Goal: Task Accomplishment & Management: Use online tool/utility

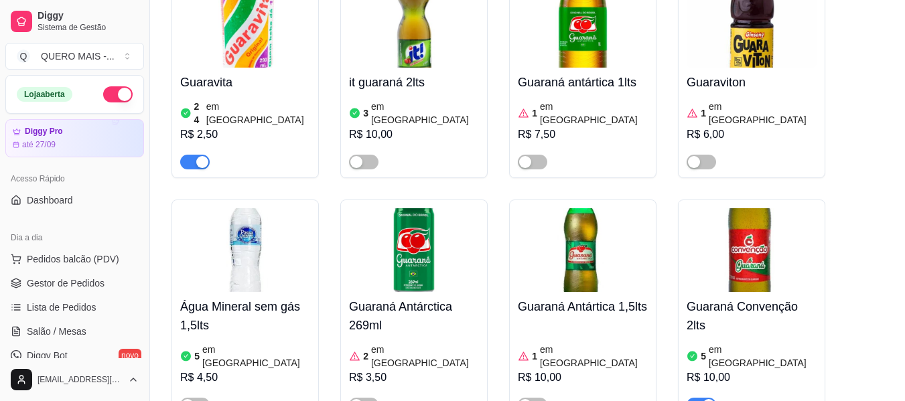
scroll to position [161, 0]
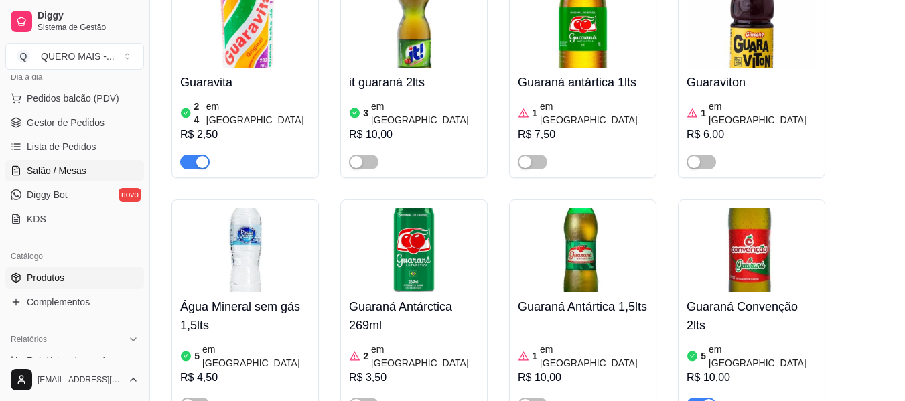
click at [46, 172] on span "Salão / Mesas" at bounding box center [57, 170] width 60 height 13
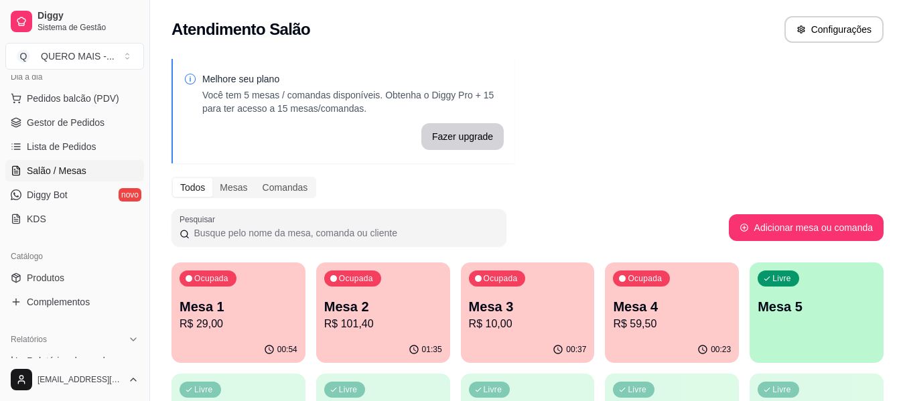
click at [823, 314] on p "Mesa 5" at bounding box center [817, 306] width 118 height 19
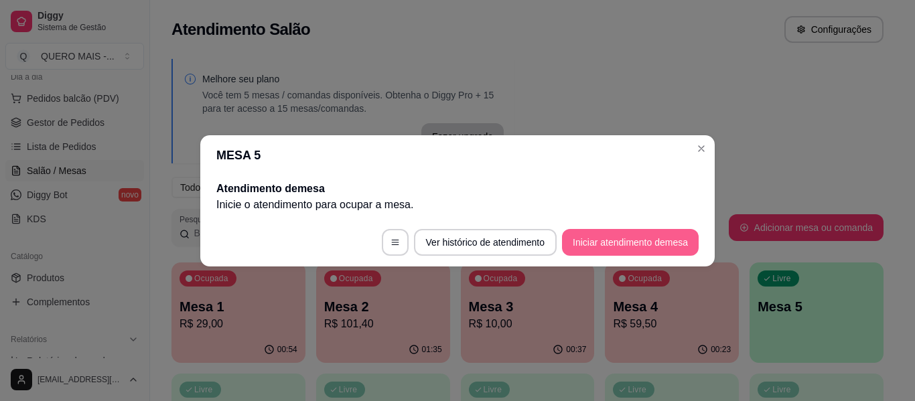
click at [621, 238] on button "Iniciar atendimento de mesa" at bounding box center [630, 242] width 137 height 27
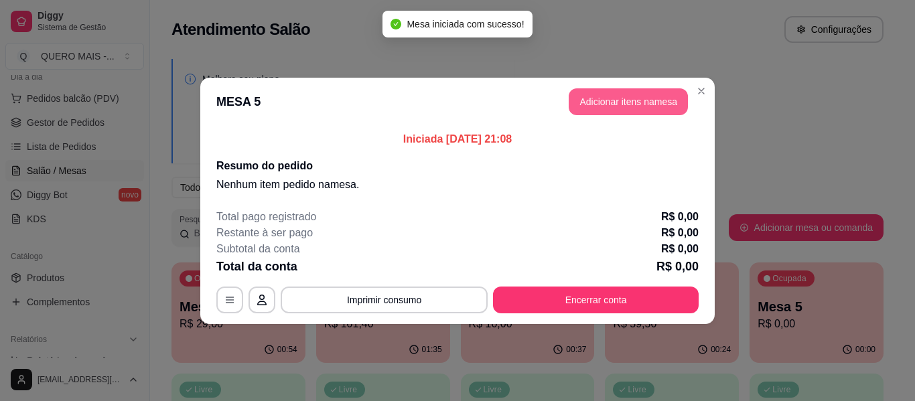
click at [637, 100] on button "Adicionar itens na mesa" at bounding box center [628, 101] width 119 height 27
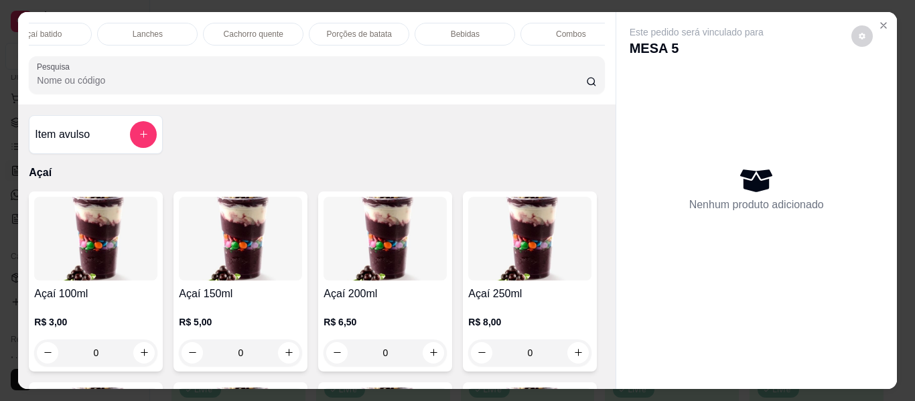
scroll to position [0, 606]
click at [106, 29] on p "Lanches" at bounding box center [108, 34] width 30 height 11
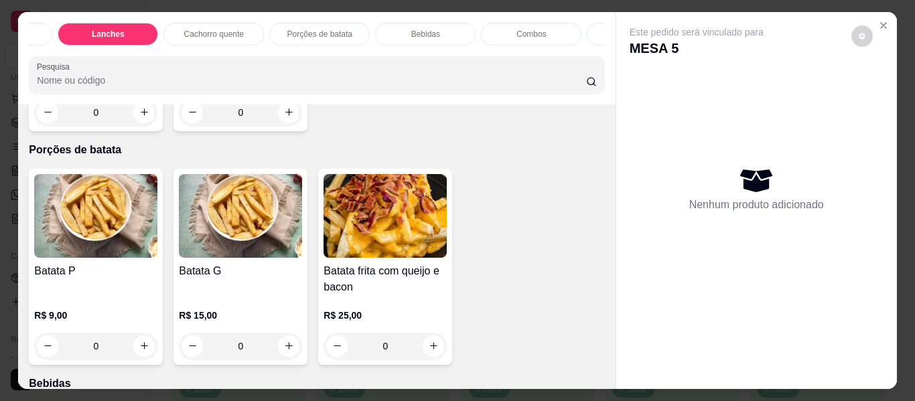
scroll to position [0, 689]
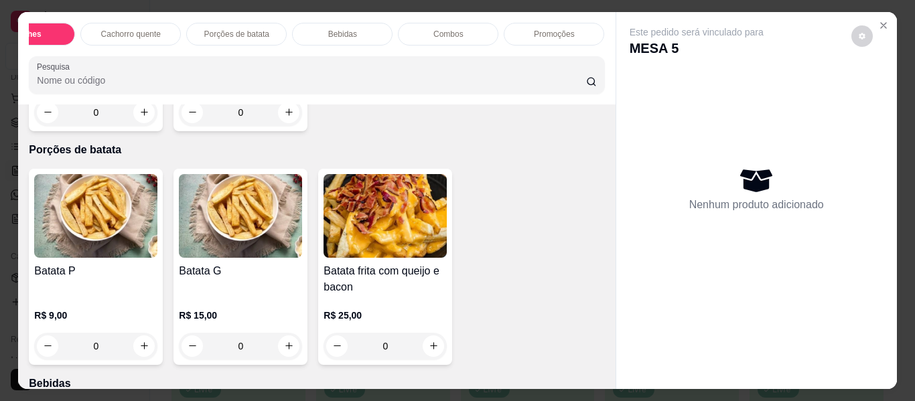
click at [555, 29] on p "Promoções" at bounding box center [554, 34] width 41 height 11
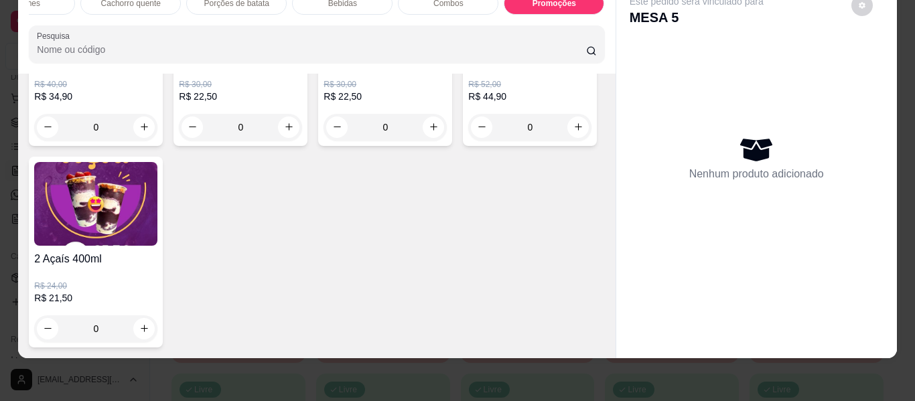
scroll to position [4807, 0]
click at [573, 132] on icon "increase-product-quantity" at bounding box center [578, 127] width 10 height 10
type input "1"
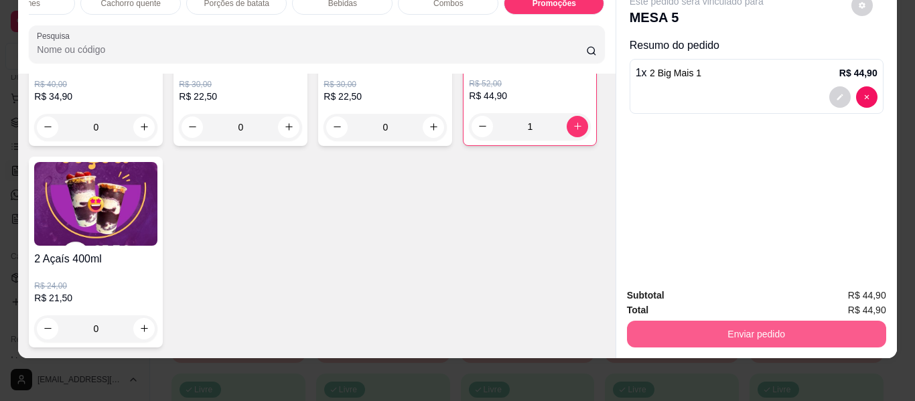
click at [701, 332] on button "Enviar pedido" at bounding box center [756, 334] width 259 height 27
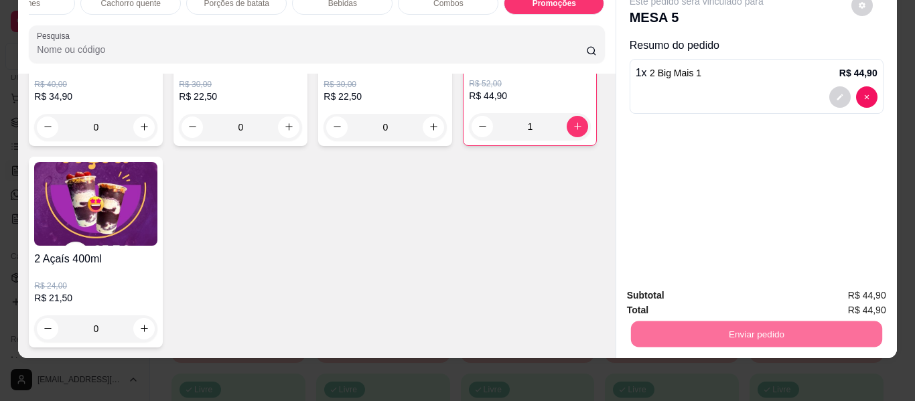
click at [668, 291] on button "Não registrar e enviar pedido" at bounding box center [711, 290] width 139 height 25
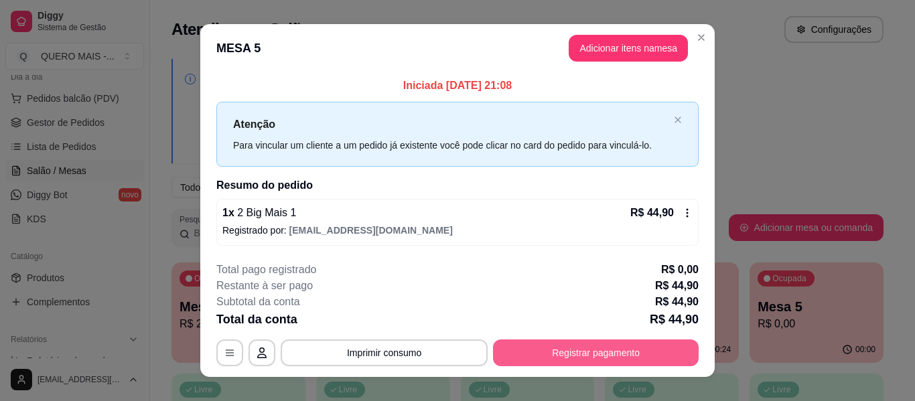
click at [520, 350] on button "Registrar pagamento" at bounding box center [596, 353] width 206 height 27
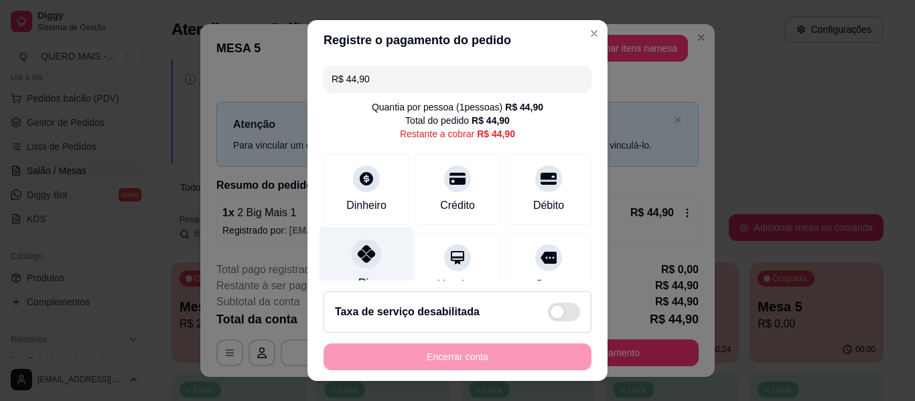
click at [357, 263] on div at bounding box center [366, 253] width 29 height 29
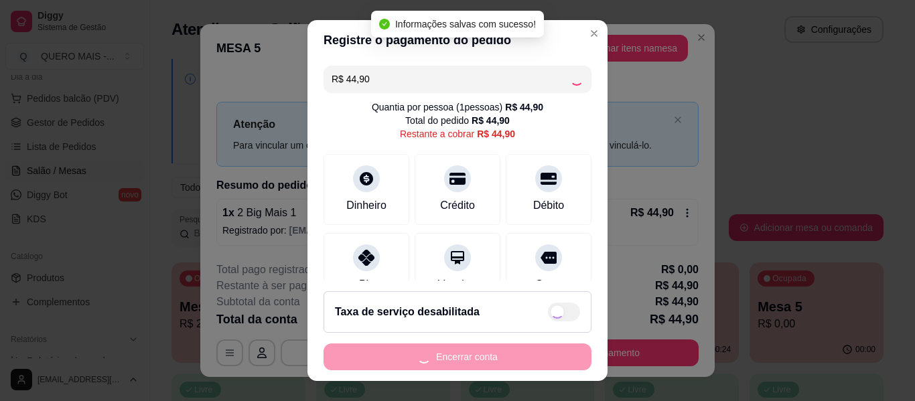
type input "R$ 0,00"
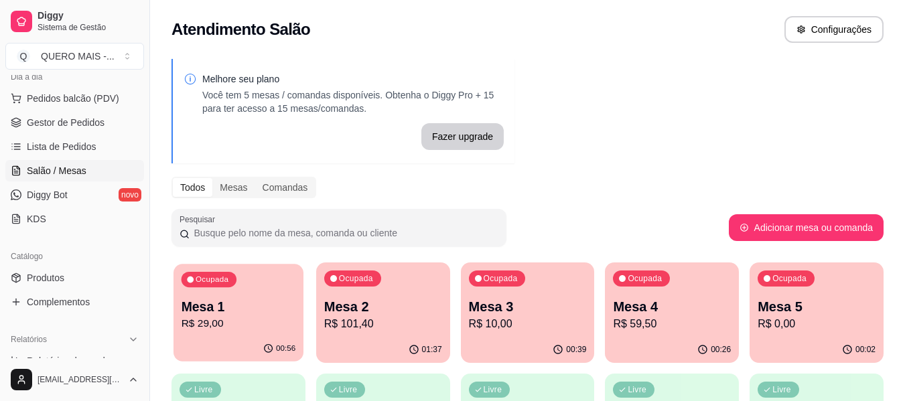
click at [236, 310] on div "Mesa 1 R$ 29,00" at bounding box center [239, 314] width 115 height 33
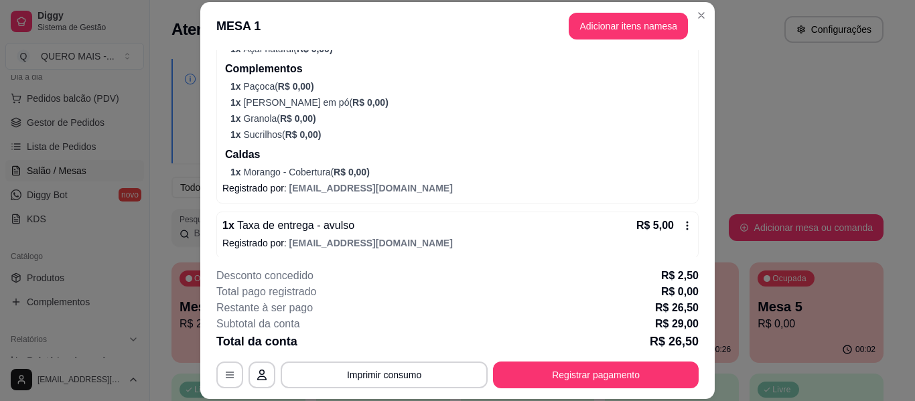
scroll to position [448, 0]
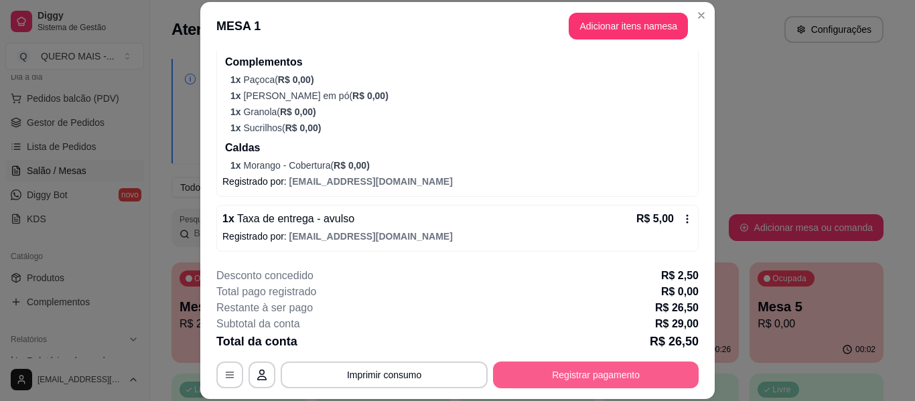
click at [599, 383] on button "Registrar pagamento" at bounding box center [596, 375] width 206 height 27
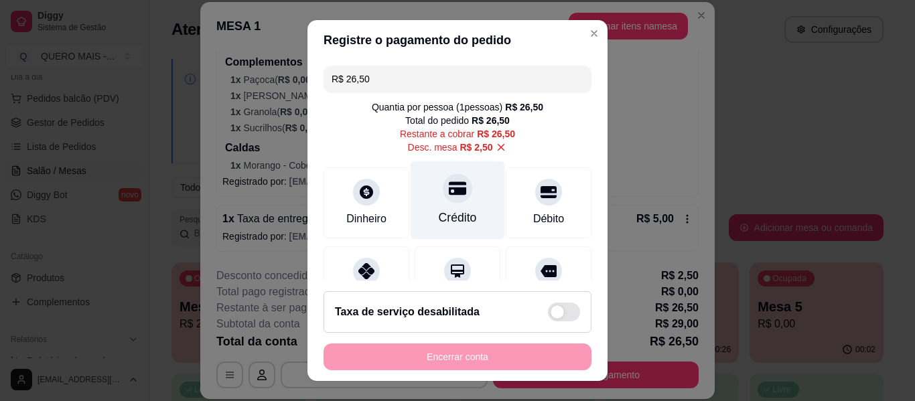
click at [435, 204] on div "Crédito" at bounding box center [458, 200] width 94 height 78
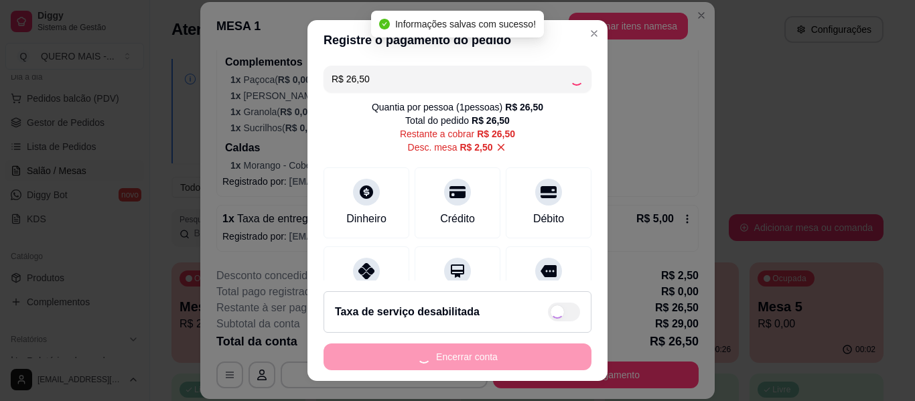
type input "R$ 0,00"
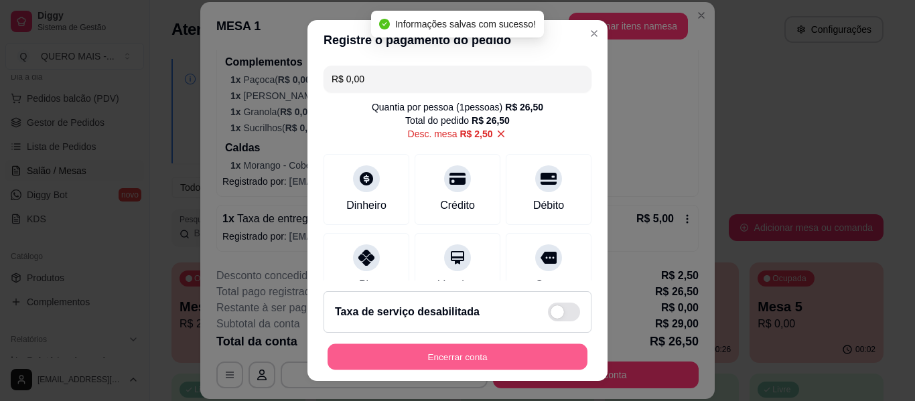
click at [437, 355] on button "Encerrar conta" at bounding box center [458, 357] width 260 height 26
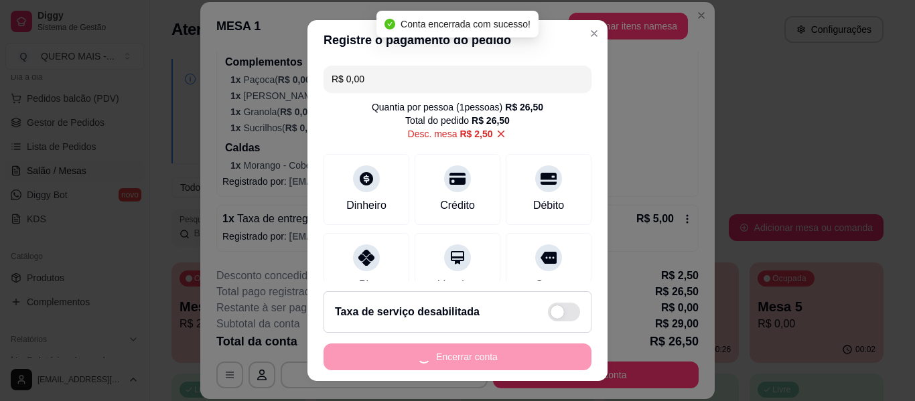
scroll to position [0, 0]
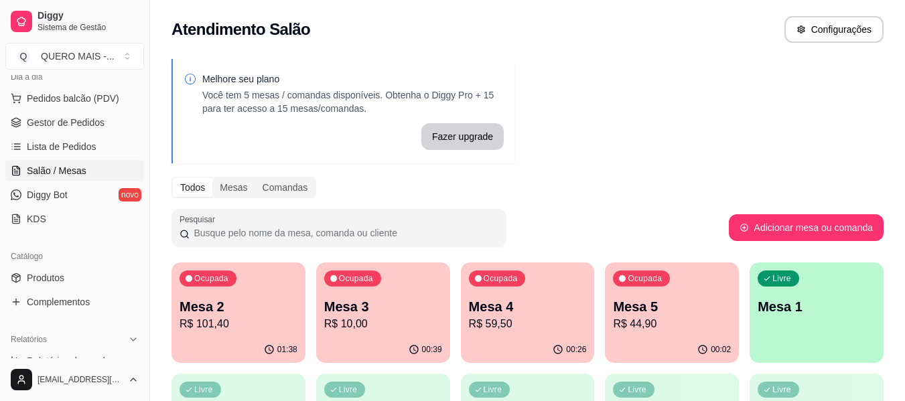
click at [216, 322] on p "R$ 101,40" at bounding box center [239, 324] width 118 height 16
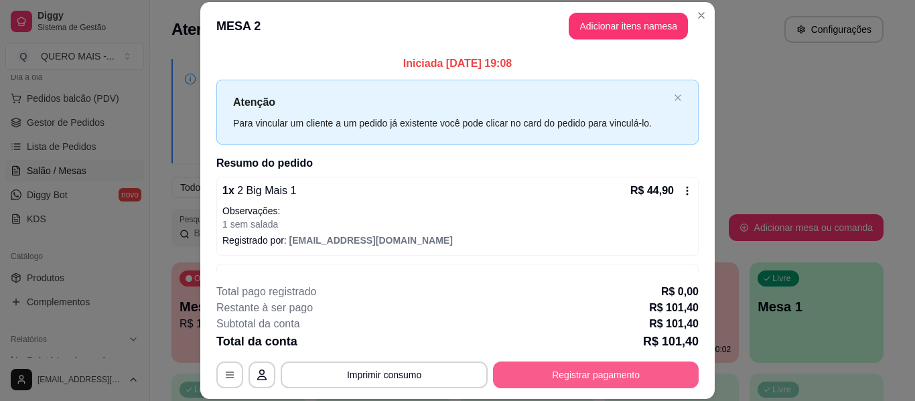
click at [549, 373] on button "Registrar pagamento" at bounding box center [596, 375] width 206 height 27
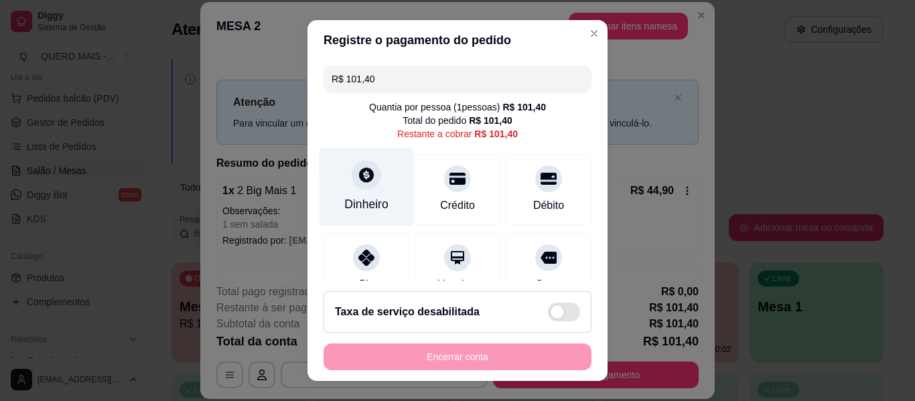
click at [364, 199] on div "Dinheiro" at bounding box center [366, 204] width 44 height 17
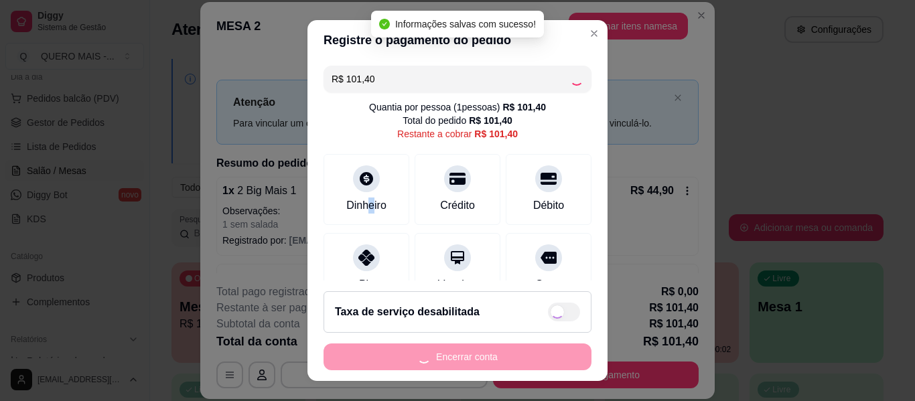
type input "R$ 0,00"
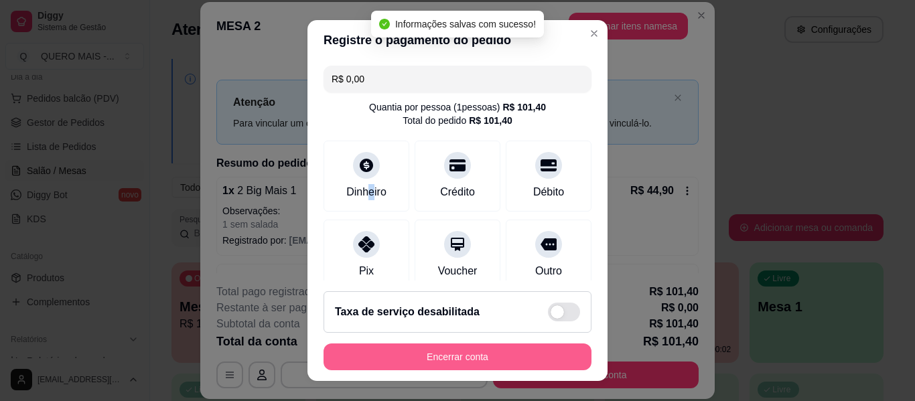
click at [456, 356] on button "Encerrar conta" at bounding box center [458, 357] width 268 height 27
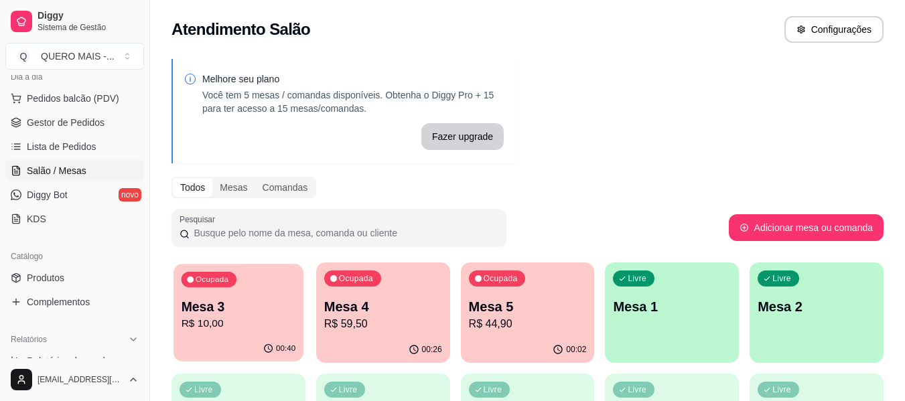
click at [267, 339] on div "00:40" at bounding box center [239, 348] width 130 height 25
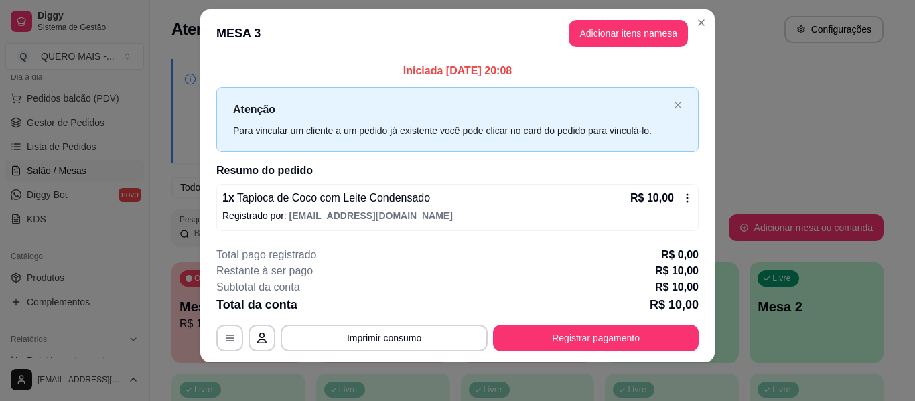
scroll to position [19, 0]
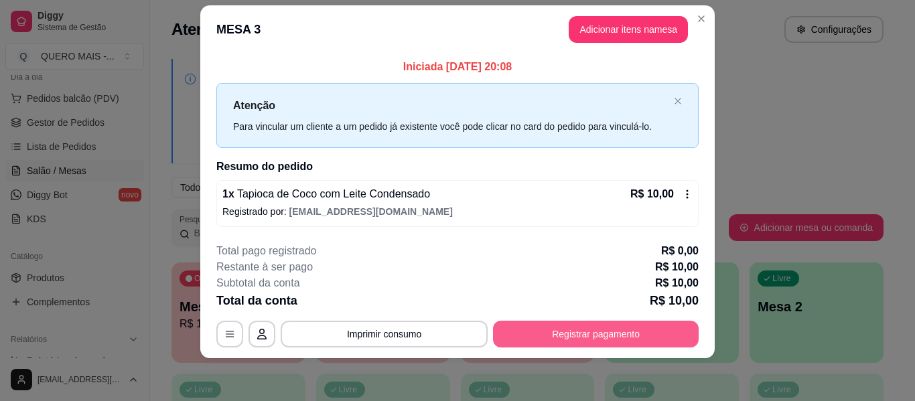
click at [543, 331] on button "Registrar pagamento" at bounding box center [596, 334] width 206 height 27
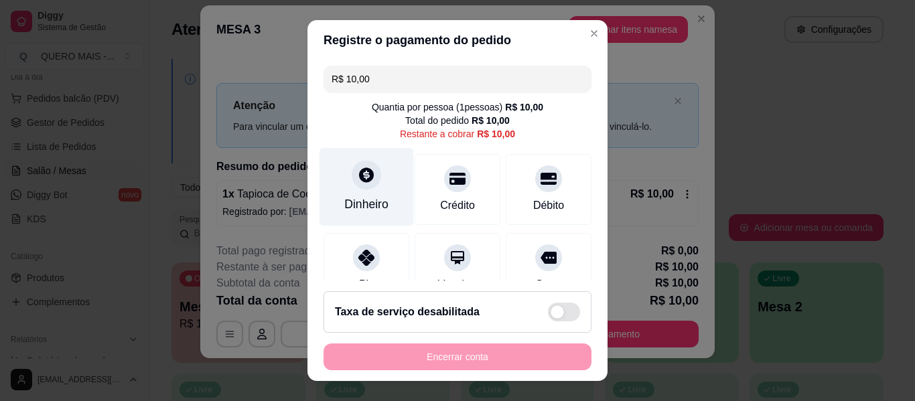
click at [342, 184] on div "Dinheiro" at bounding box center [367, 187] width 94 height 78
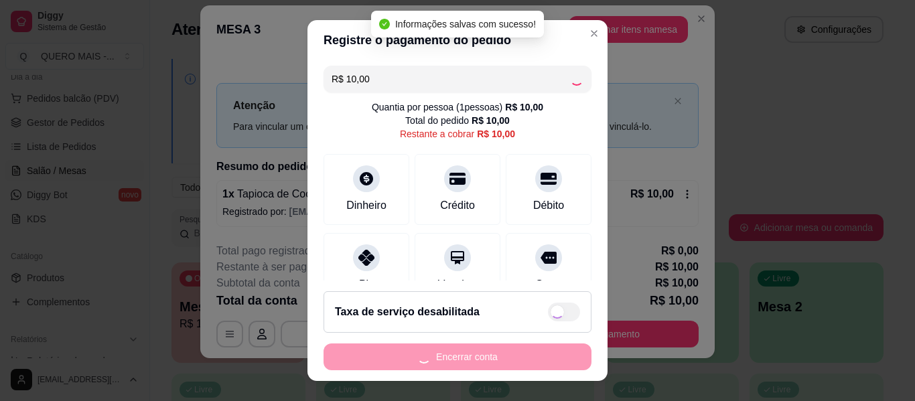
type input "R$ 0,00"
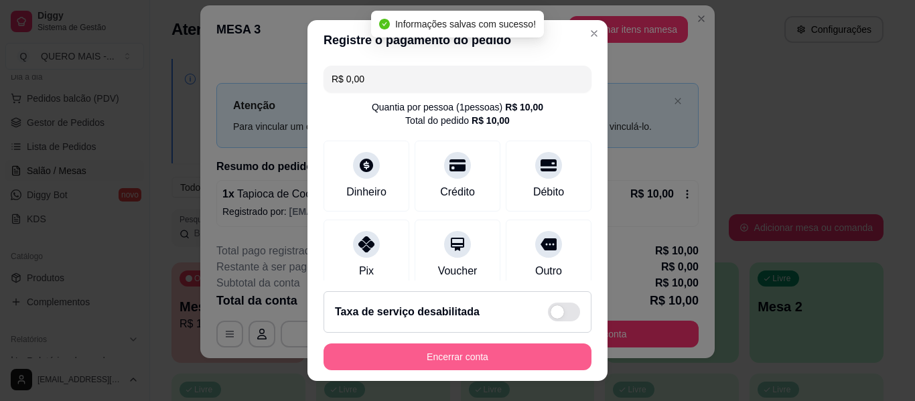
click at [435, 364] on button "Encerrar conta" at bounding box center [458, 357] width 268 height 27
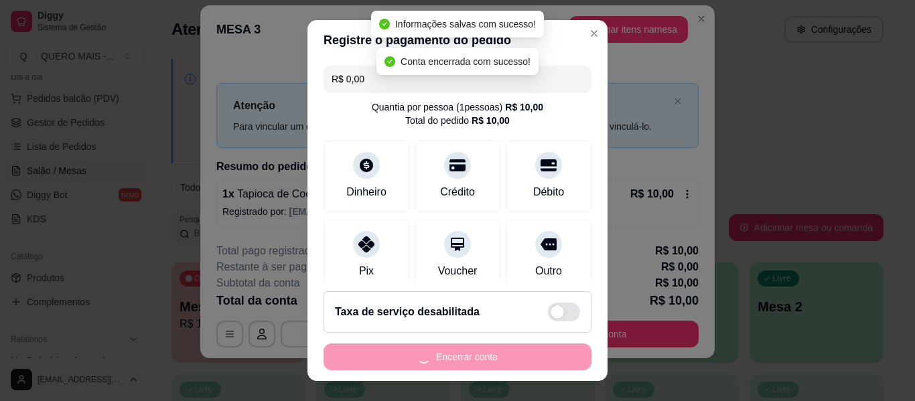
scroll to position [0, 0]
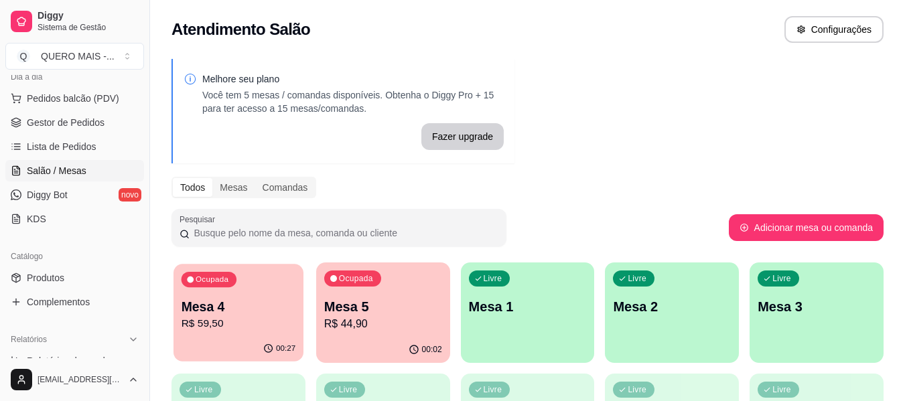
click at [251, 329] on p "R$ 59,50" at bounding box center [239, 323] width 115 height 15
click at [405, 327] on p "R$ 44,90" at bounding box center [383, 324] width 118 height 16
click at [241, 329] on p "R$ 59,50" at bounding box center [239, 323] width 115 height 15
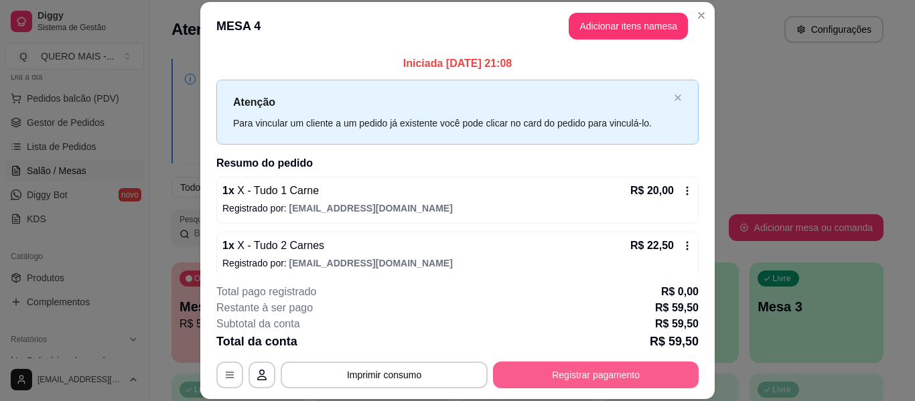
click at [573, 372] on button "Registrar pagamento" at bounding box center [596, 375] width 206 height 27
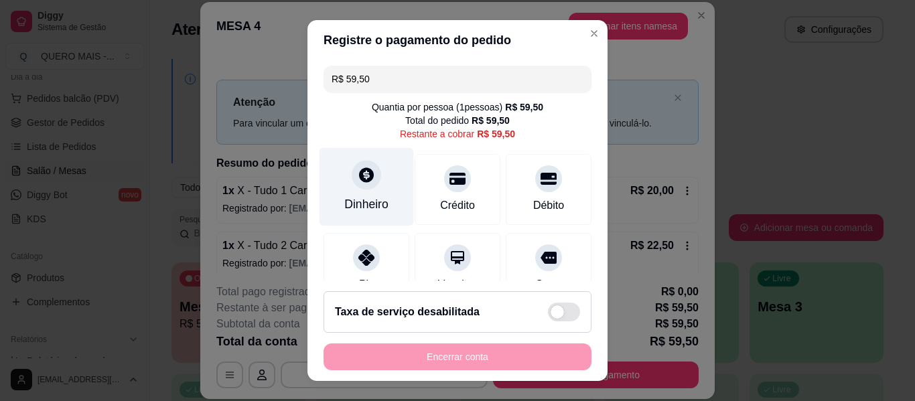
click at [361, 190] on div at bounding box center [366, 174] width 29 height 29
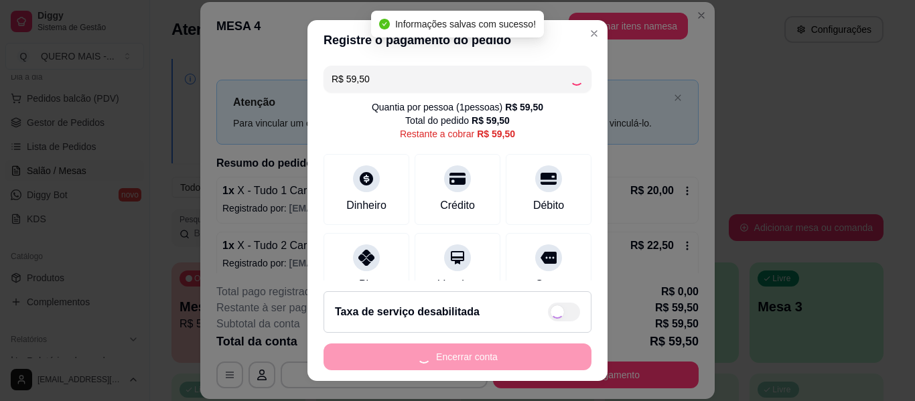
type input "R$ 0,00"
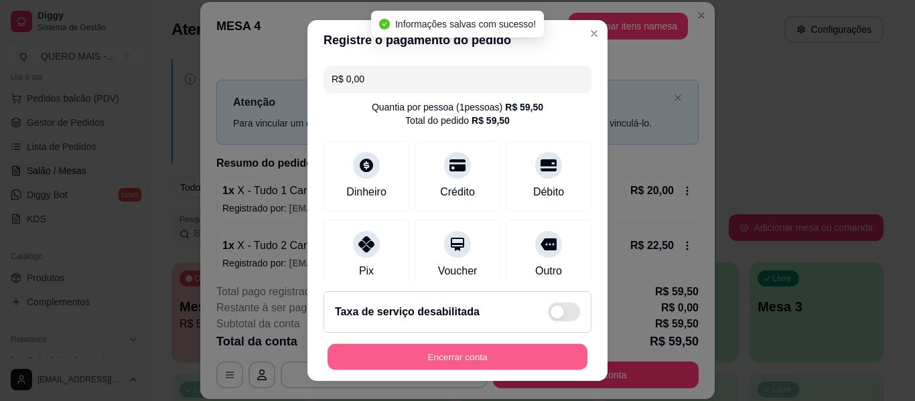
click at [459, 358] on button "Encerrar conta" at bounding box center [458, 357] width 260 height 26
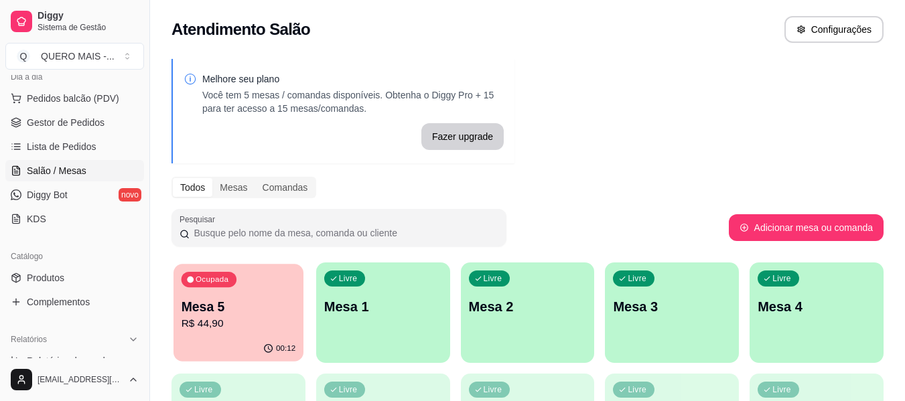
click at [251, 318] on p "R$ 44,90" at bounding box center [239, 323] width 115 height 15
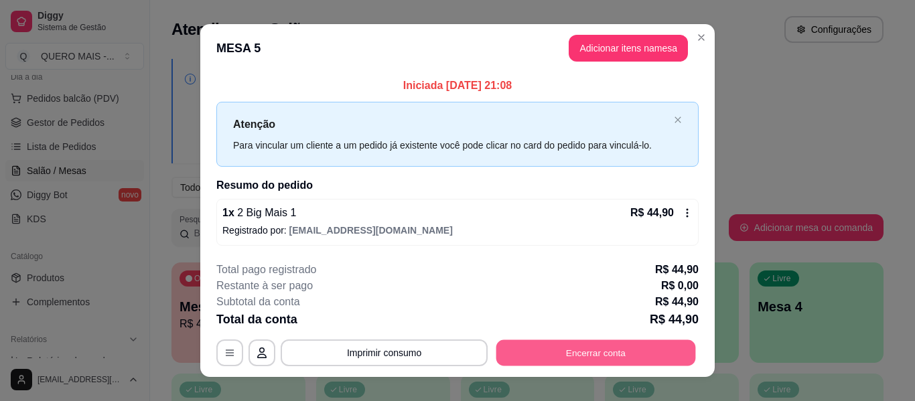
click at [574, 348] on button "Encerrar conta" at bounding box center [596, 353] width 200 height 26
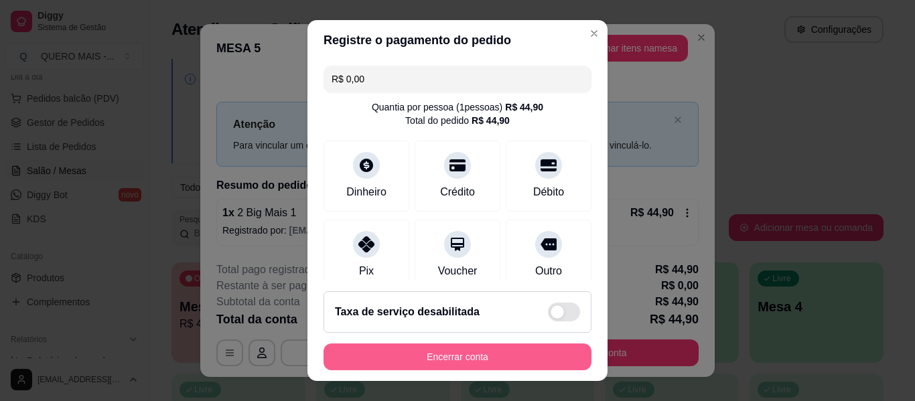
click at [500, 356] on button "Encerrar conta" at bounding box center [458, 357] width 268 height 27
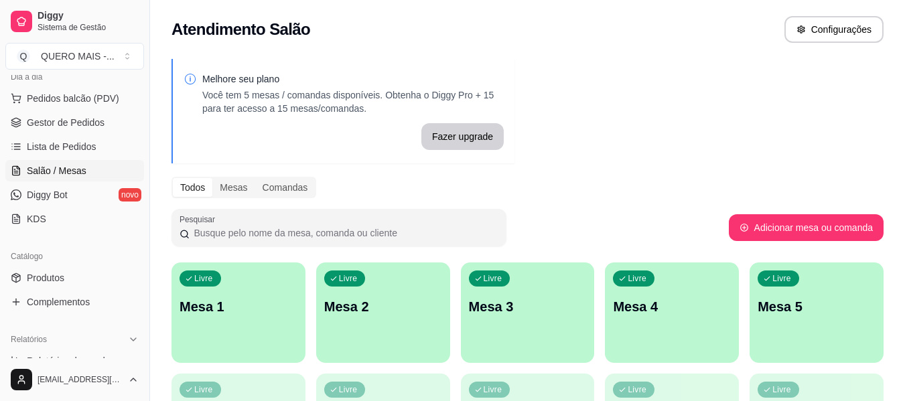
click at [257, 319] on div "Livre Mesa 1" at bounding box center [239, 305] width 134 height 84
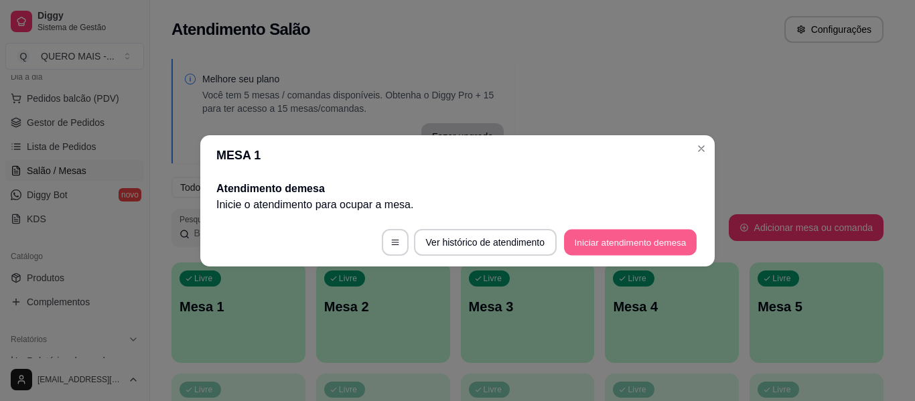
click at [592, 248] on button "Iniciar atendimento de mesa" at bounding box center [630, 242] width 133 height 26
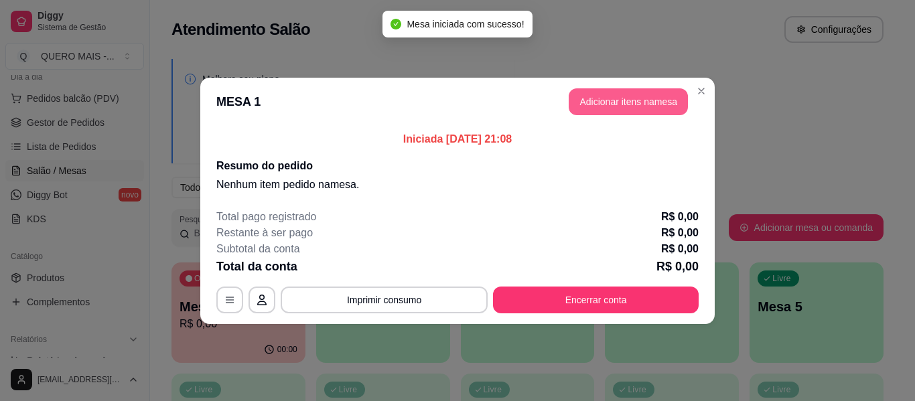
click at [610, 95] on button "Adicionar itens na mesa" at bounding box center [628, 101] width 119 height 27
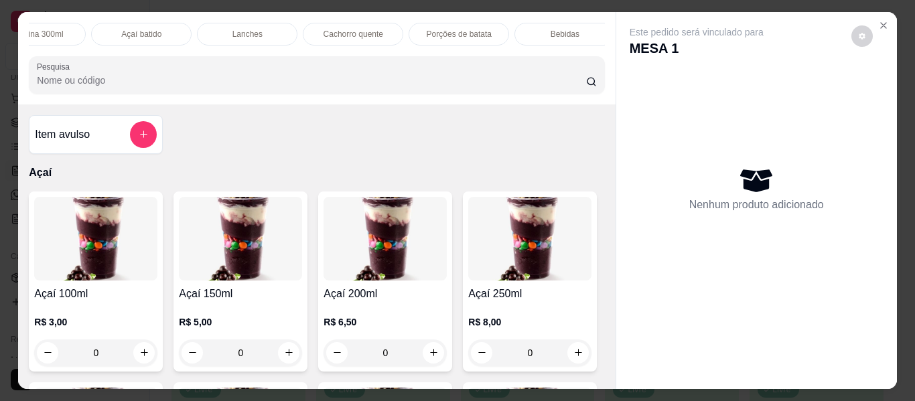
scroll to position [0, 468]
click at [255, 31] on div "Lanches" at bounding box center [246, 34] width 100 height 23
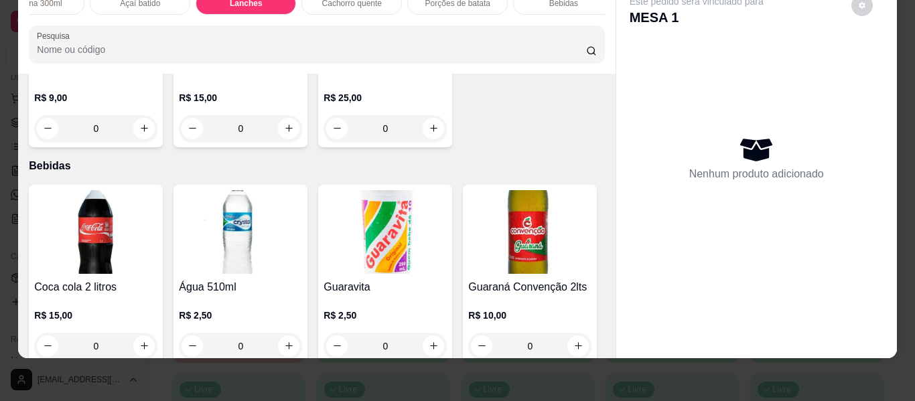
scroll to position [2638, 0]
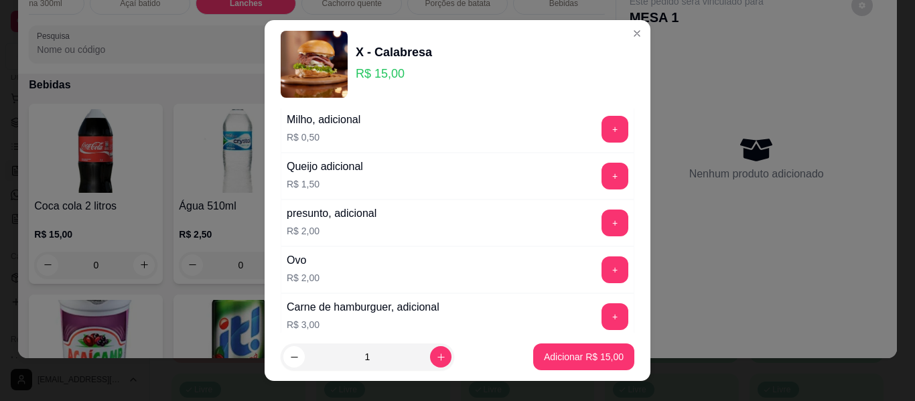
scroll to position [120, 0]
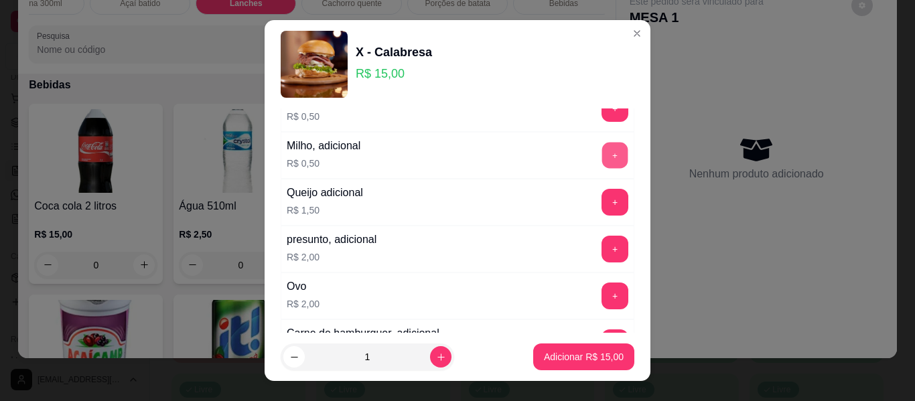
click at [602, 153] on button "+" at bounding box center [615, 156] width 26 height 26
click at [569, 352] on p "Adicionar R$ 15,50" at bounding box center [584, 356] width 80 height 13
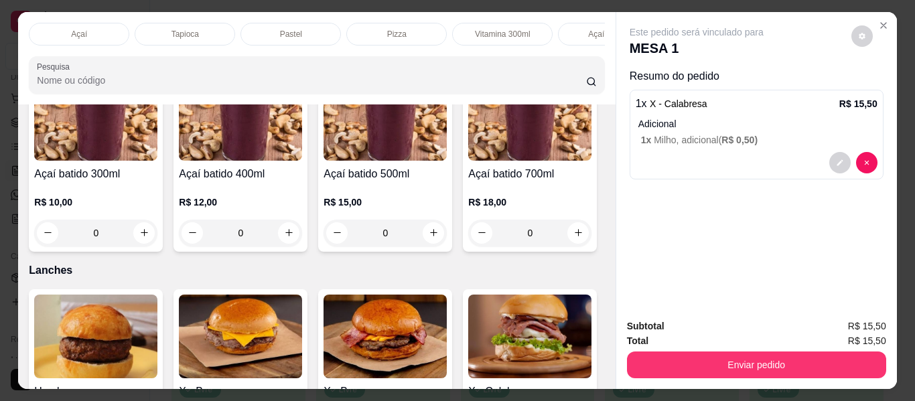
scroll to position [1030, 0]
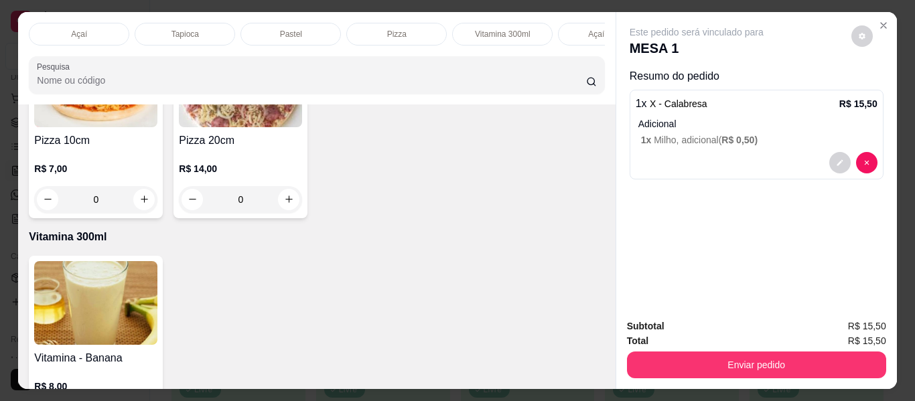
click at [84, 24] on div "Açaí" at bounding box center [79, 34] width 100 height 23
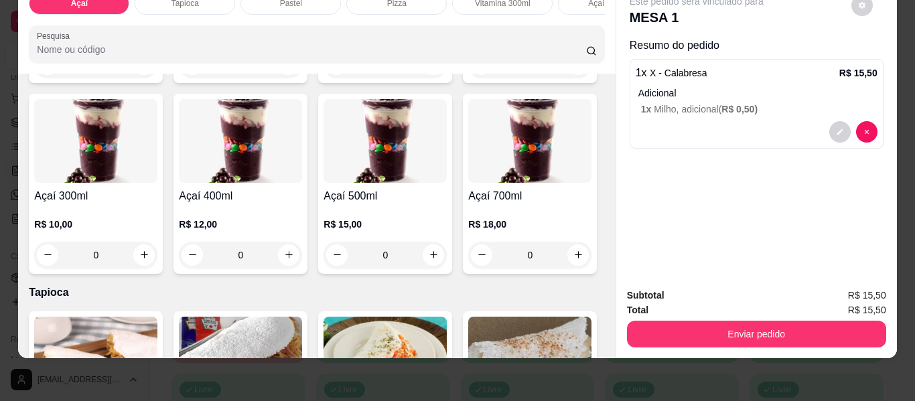
scroll to position [261, 0]
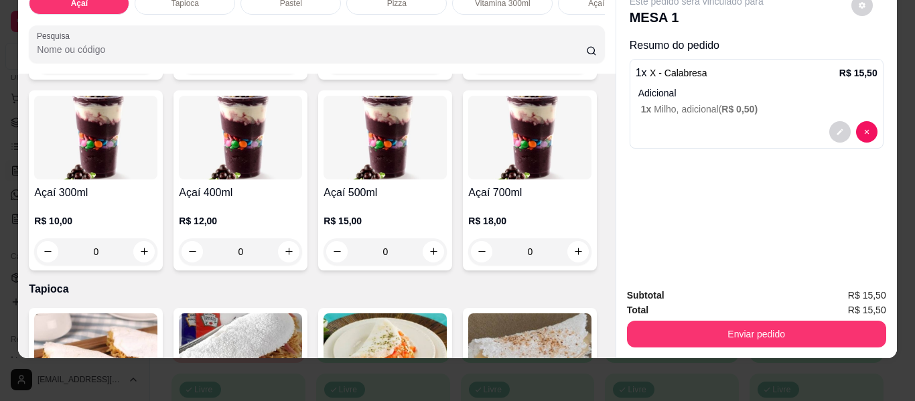
click at [302, 253] on div "0" at bounding box center [240, 251] width 123 height 27
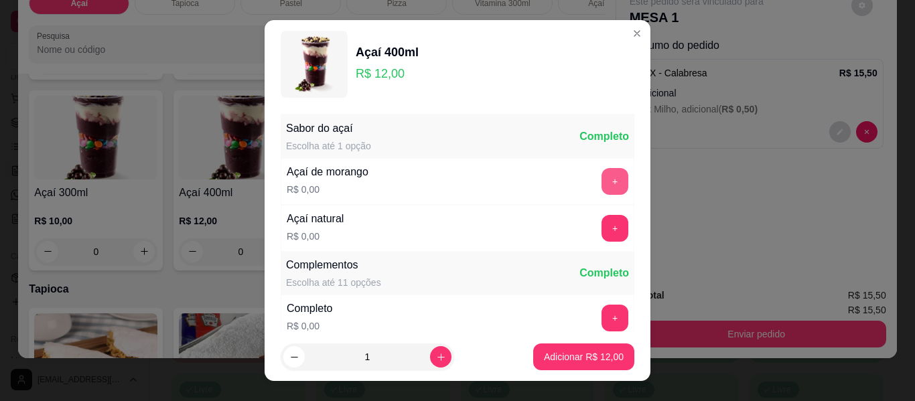
click at [602, 184] on button "+" at bounding box center [615, 181] width 27 height 27
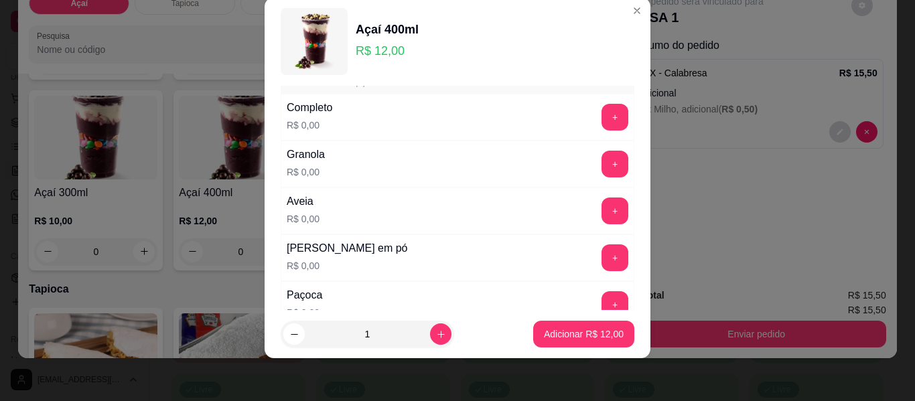
scroll to position [210, 0]
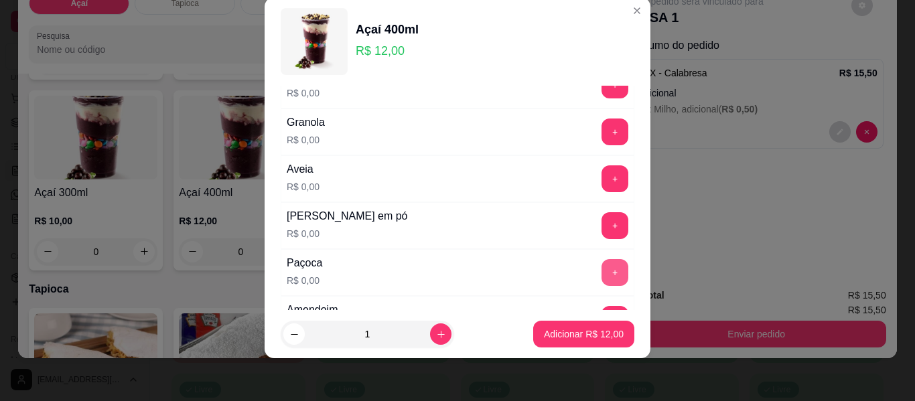
click at [602, 270] on button "+" at bounding box center [615, 272] width 27 height 27
click at [602, 131] on button "+" at bounding box center [615, 132] width 27 height 27
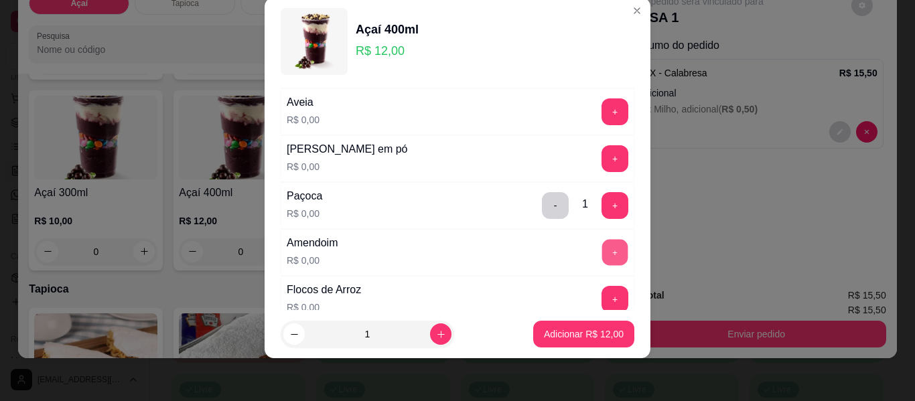
click at [602, 252] on button "+" at bounding box center [615, 253] width 26 height 26
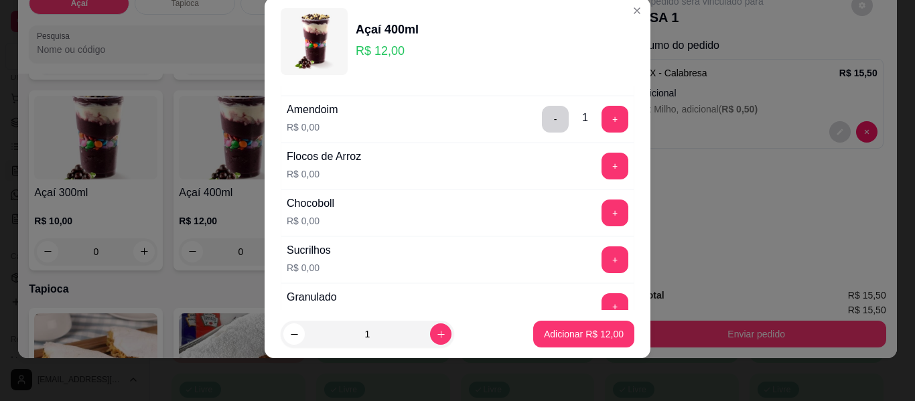
scroll to position [411, 0]
click at [602, 213] on button "+" at bounding box center [615, 213] width 26 height 26
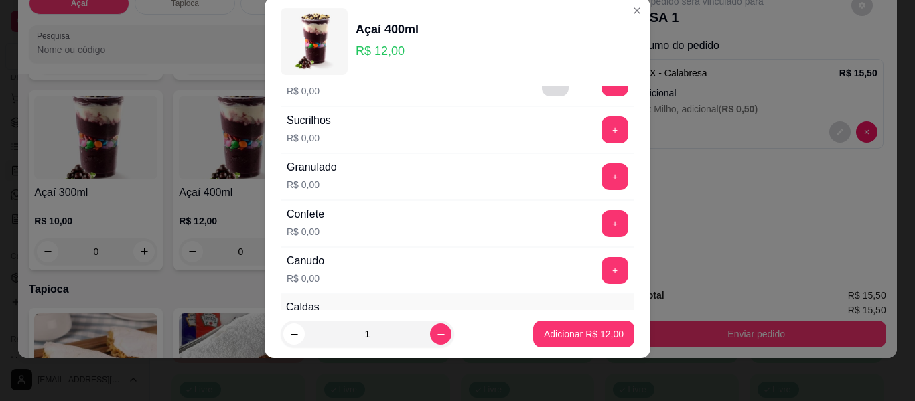
scroll to position [545, 0]
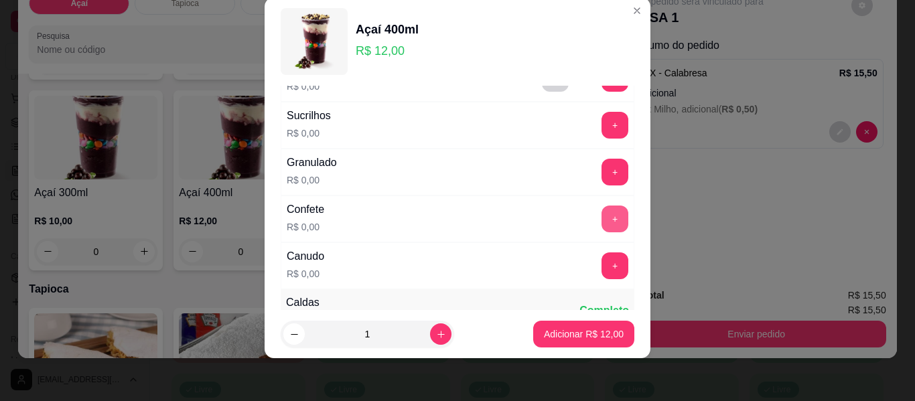
click at [602, 221] on button "+" at bounding box center [615, 219] width 27 height 27
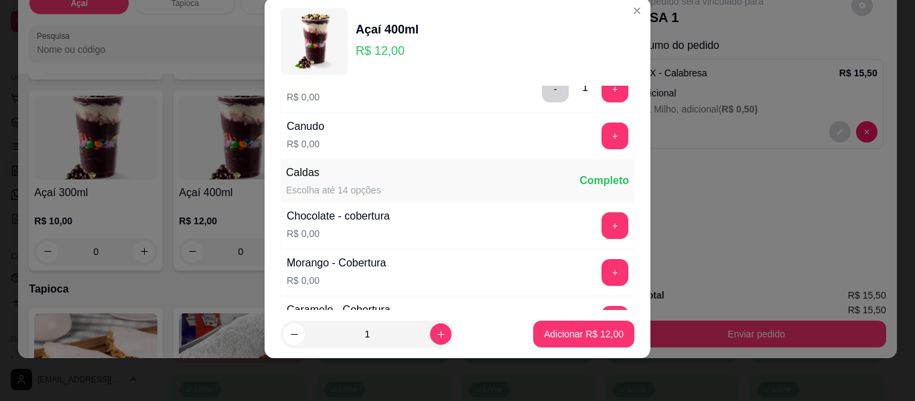
scroll to position [679, 0]
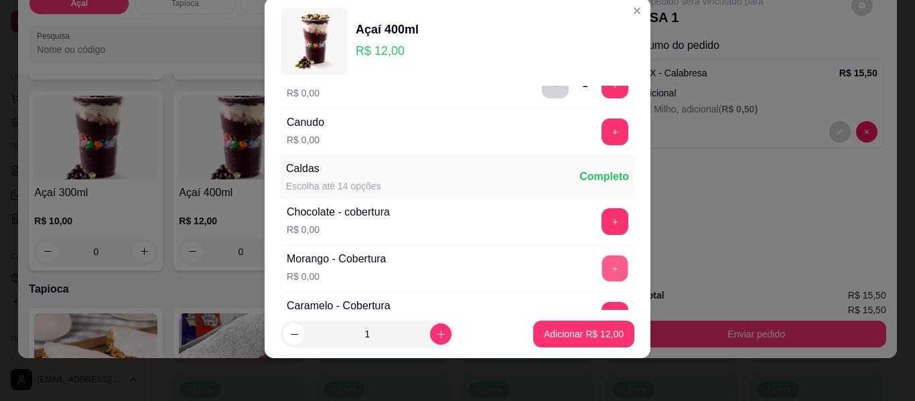
click at [602, 269] on button "+" at bounding box center [615, 269] width 26 height 26
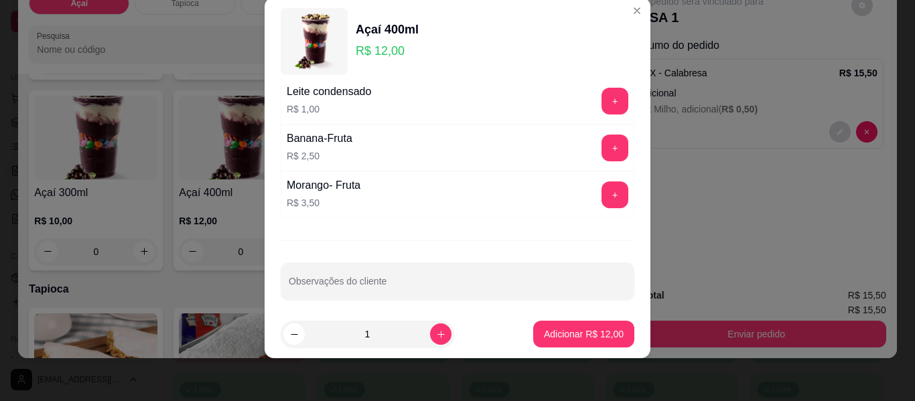
scroll to position [1039, 0]
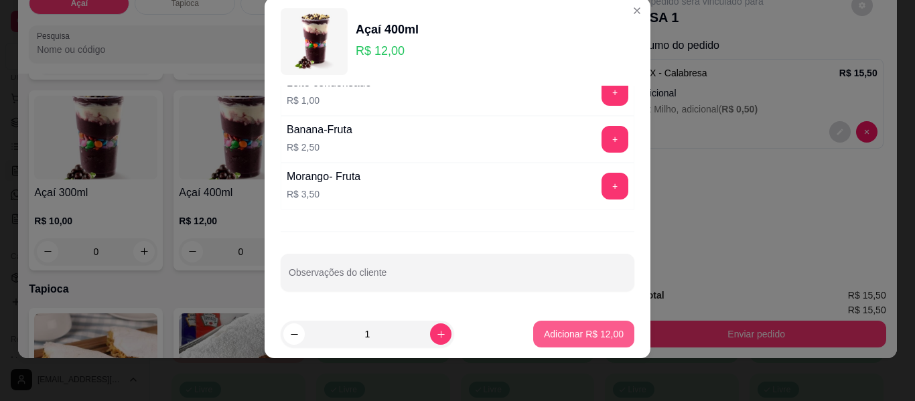
click at [569, 330] on p "Adicionar R$ 12,00" at bounding box center [584, 334] width 80 height 13
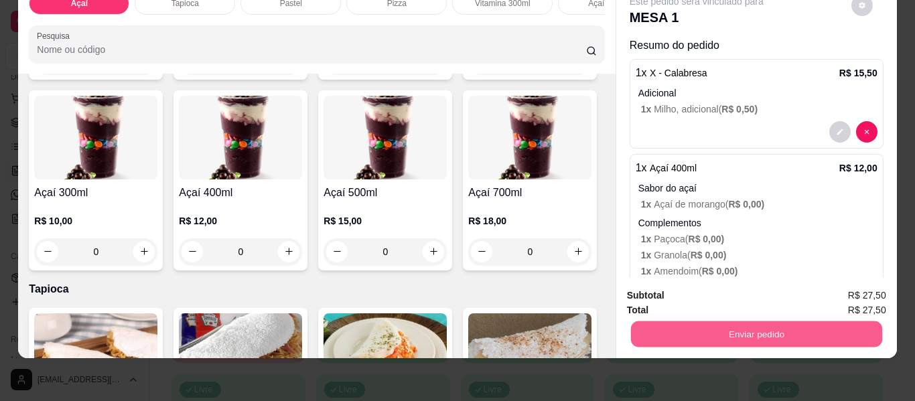
click at [719, 325] on button "Enviar pedido" at bounding box center [755, 335] width 251 height 26
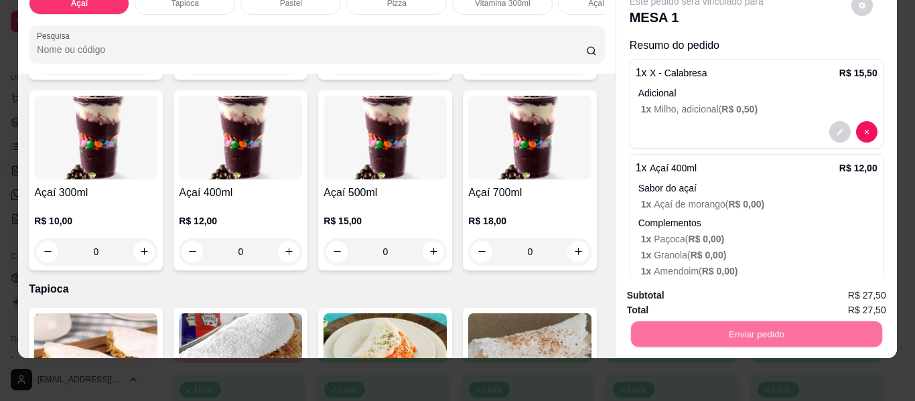
click at [697, 294] on button "Não registrar e enviar pedido" at bounding box center [711, 291] width 139 height 25
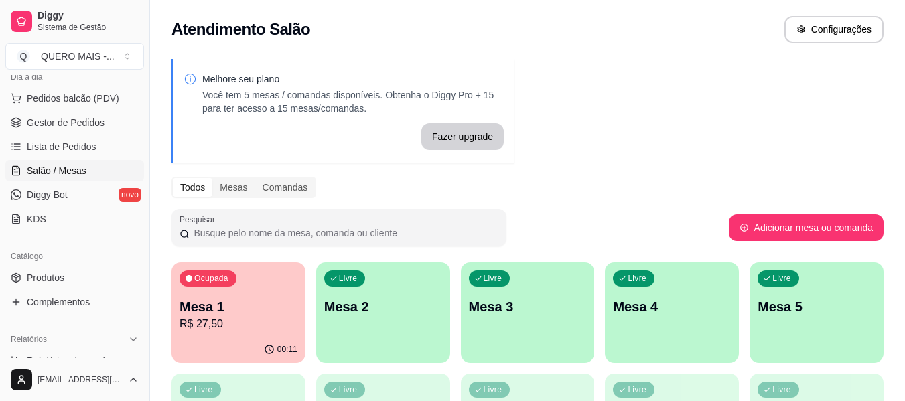
click at [425, 330] on div "Livre Mesa 2" at bounding box center [383, 305] width 134 height 84
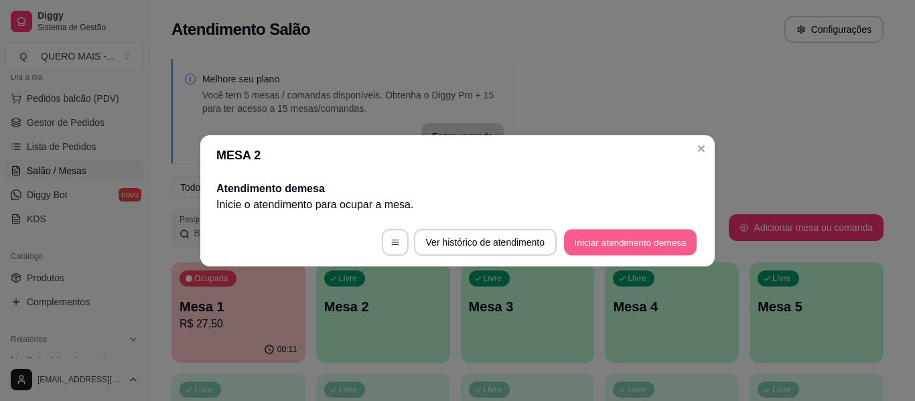
click at [606, 251] on button "Iniciar atendimento de mesa" at bounding box center [630, 242] width 133 height 26
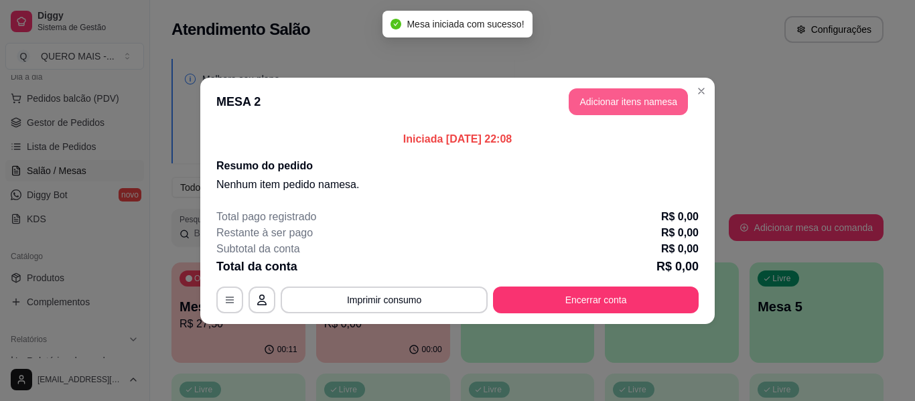
click at [605, 102] on button "Adicionar itens na mesa" at bounding box center [628, 101] width 119 height 27
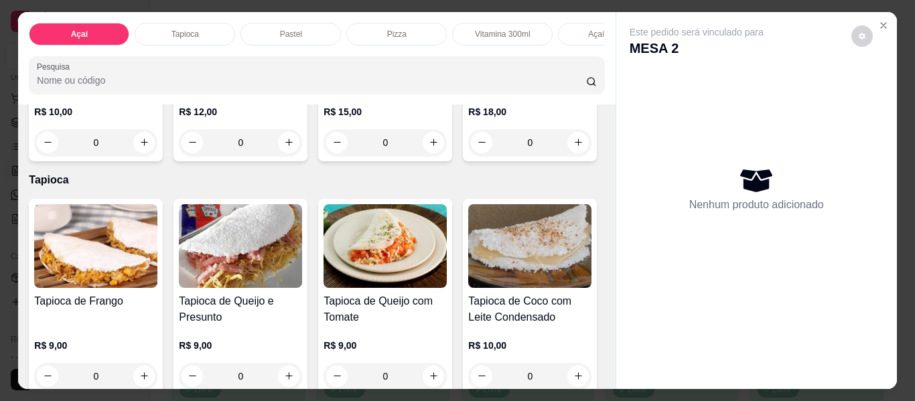
scroll to position [402, 0]
click at [324, 155] on div "0" at bounding box center [385, 142] width 123 height 27
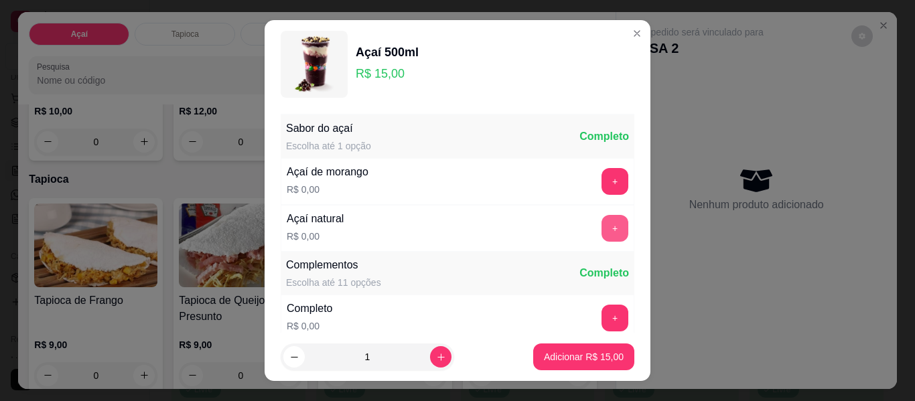
click at [602, 223] on button "+" at bounding box center [615, 228] width 27 height 27
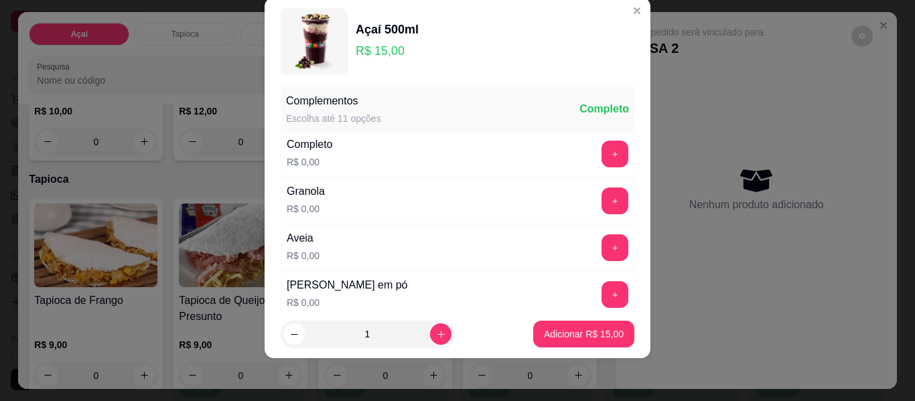
scroll to position [143, 0]
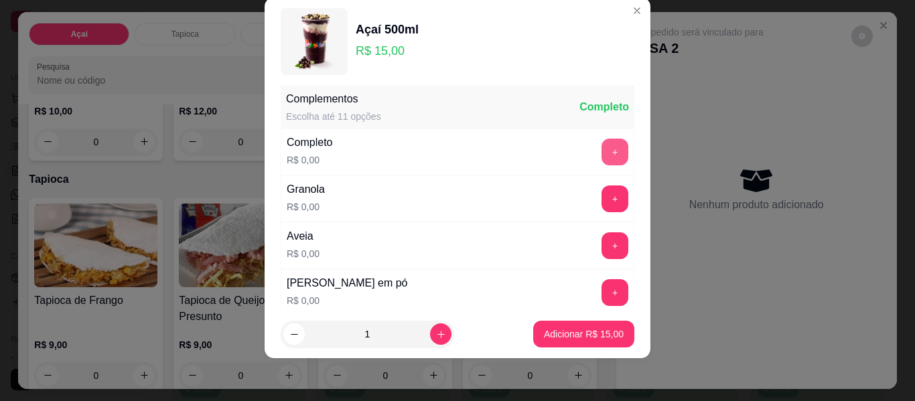
click at [602, 152] on button "+" at bounding box center [615, 152] width 27 height 27
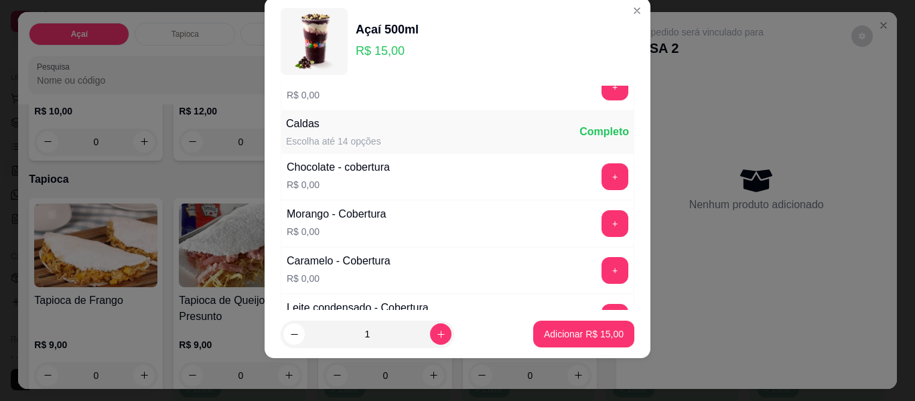
scroll to position [746, 0]
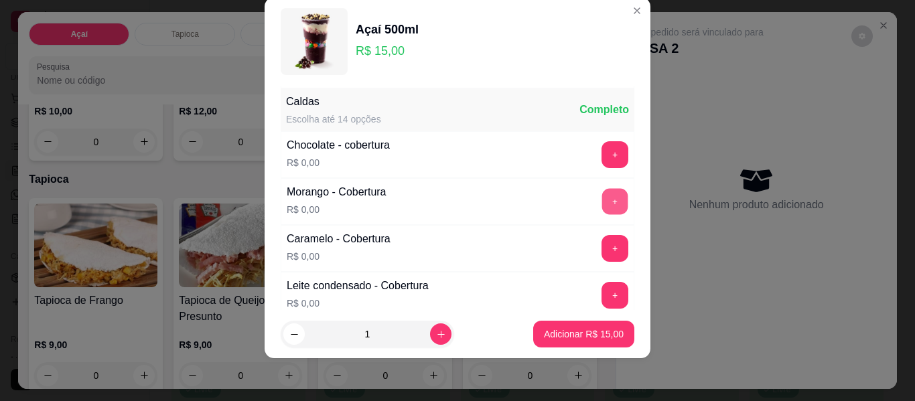
click at [602, 198] on button "+" at bounding box center [615, 202] width 26 height 26
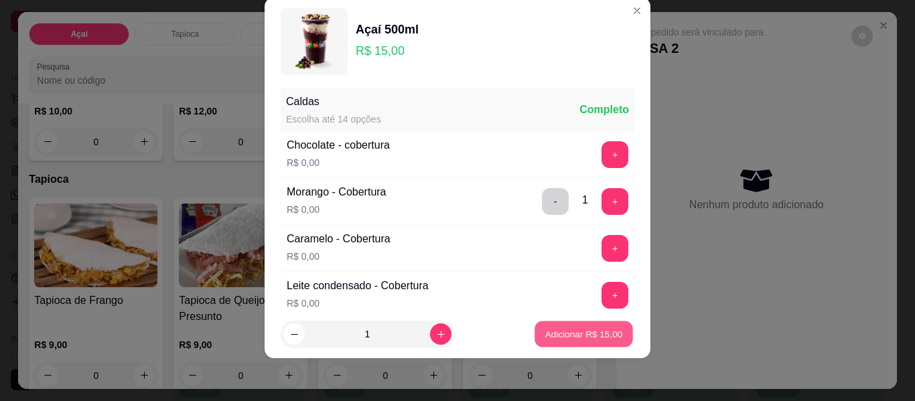
click at [570, 330] on p "Adicionar R$ 15,00" at bounding box center [584, 334] width 78 height 13
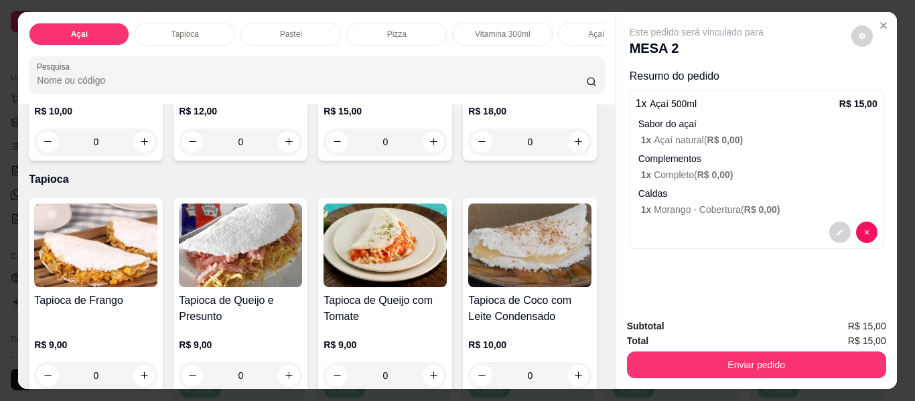
click at [324, 155] on div "0" at bounding box center [385, 142] width 123 height 27
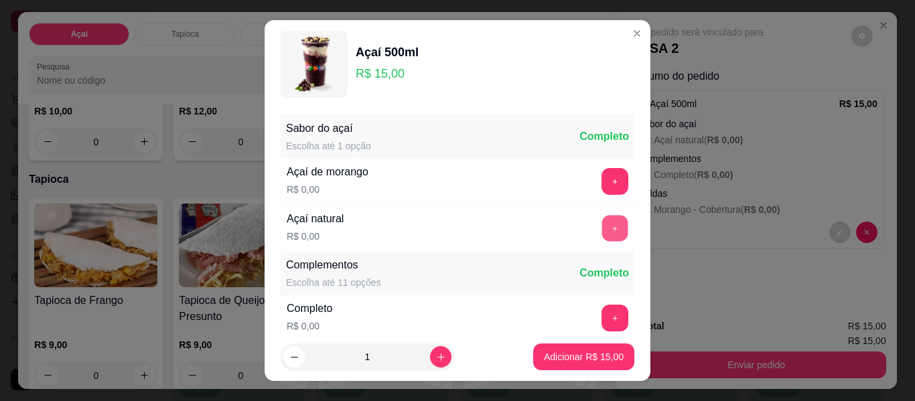
click at [602, 234] on button "+" at bounding box center [615, 229] width 26 height 26
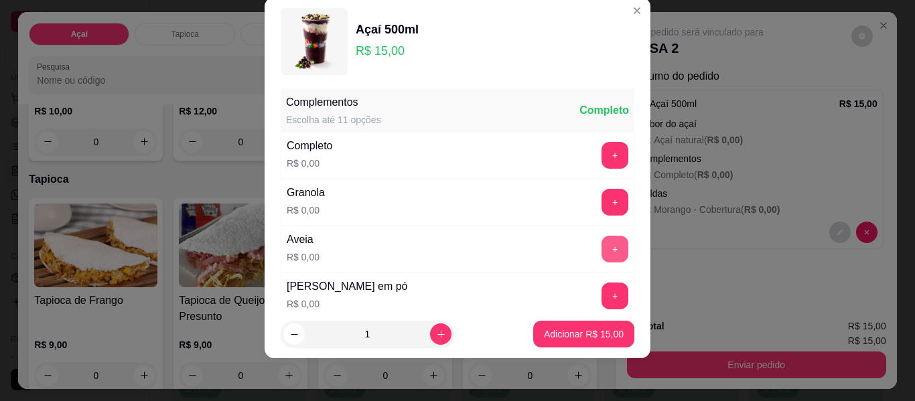
scroll to position [143, 0]
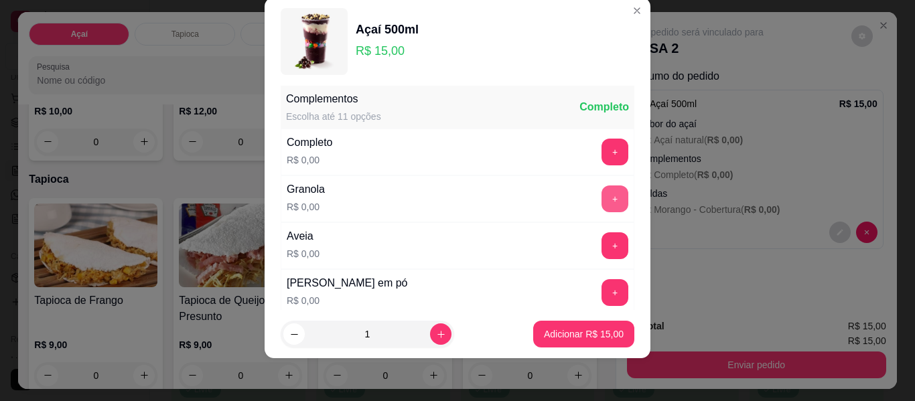
click at [602, 207] on button "+" at bounding box center [615, 199] width 27 height 27
click at [602, 243] on button "+" at bounding box center [615, 246] width 26 height 26
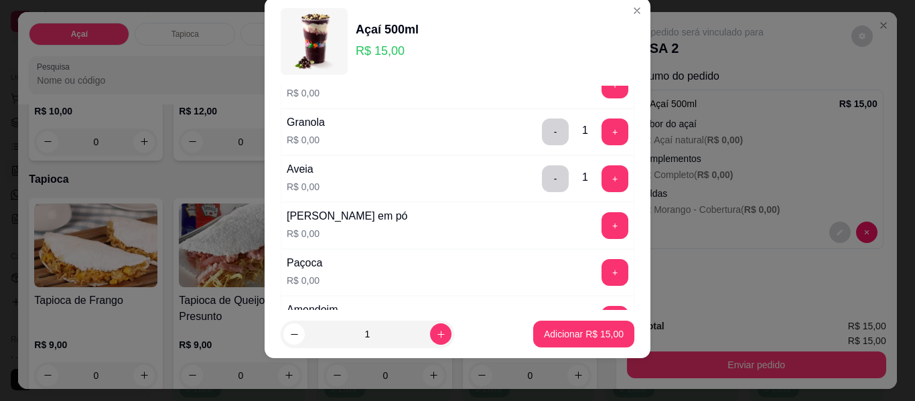
scroll to position [277, 0]
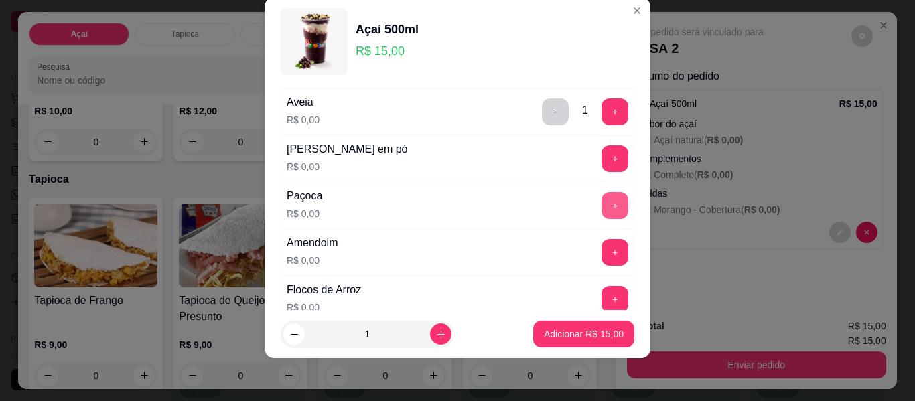
click at [602, 204] on button "+" at bounding box center [615, 205] width 27 height 27
click at [602, 250] on button "+" at bounding box center [615, 253] width 26 height 26
click at [596, 169] on div "+" at bounding box center [615, 158] width 38 height 27
click at [602, 167] on button "+" at bounding box center [615, 158] width 27 height 27
click at [602, 305] on button "+" at bounding box center [615, 300] width 26 height 26
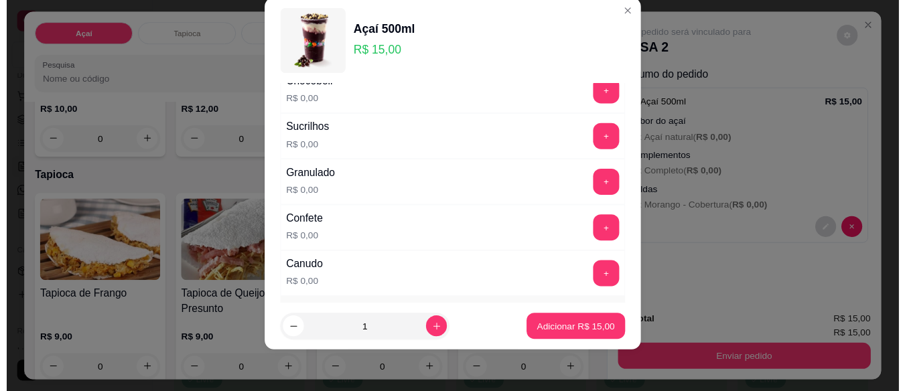
scroll to position [545, 0]
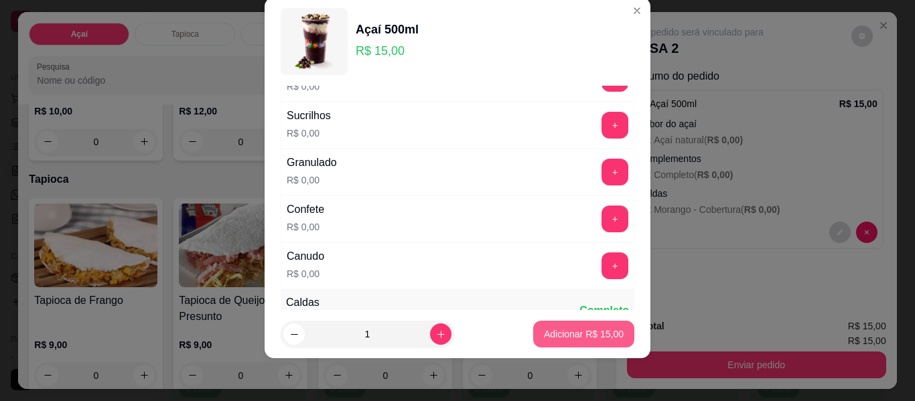
click at [586, 332] on p "Adicionar R$ 15,00" at bounding box center [584, 334] width 80 height 13
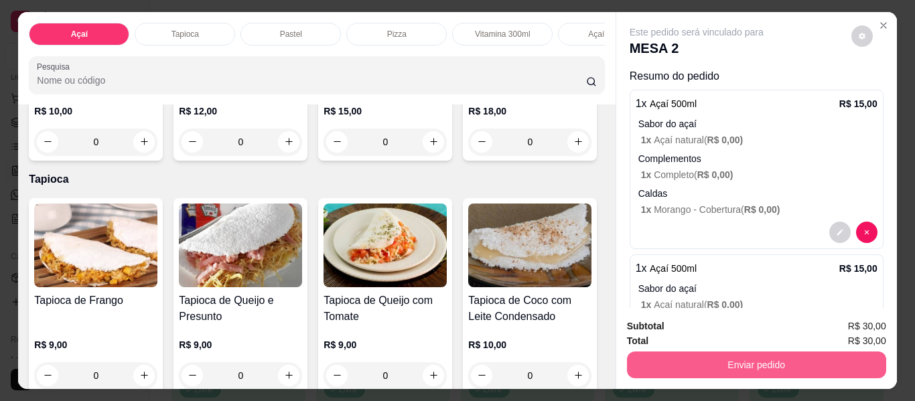
click at [704, 357] on button "Enviar pedido" at bounding box center [756, 365] width 259 height 27
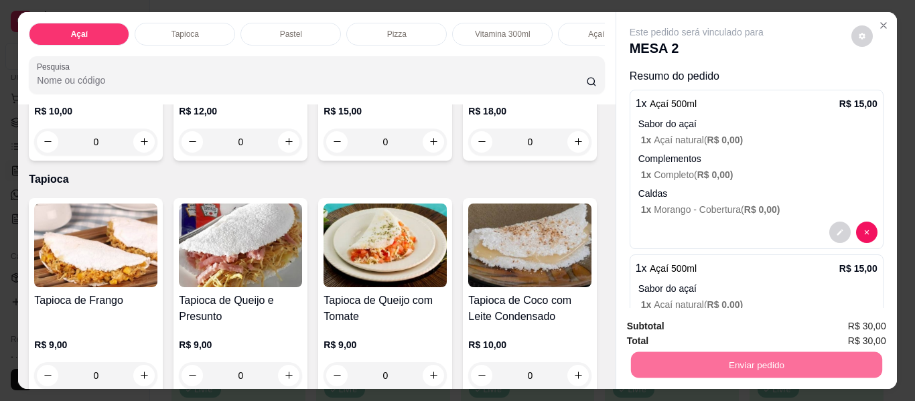
click at [705, 322] on button "Não registrar e enviar pedido" at bounding box center [711, 326] width 135 height 25
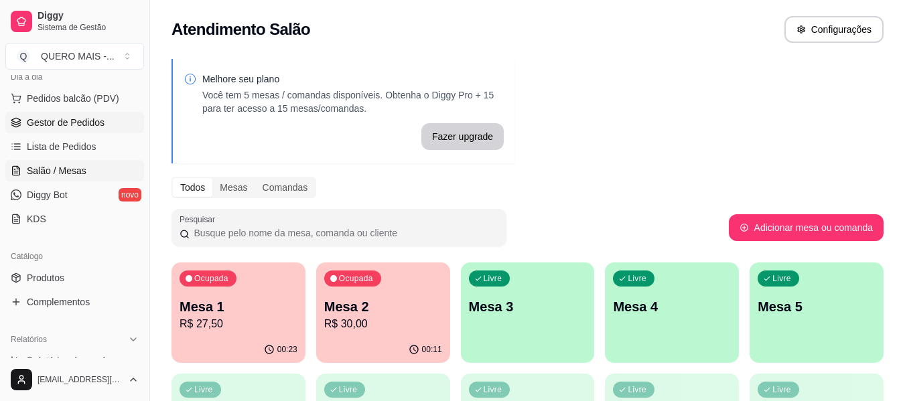
click at [59, 124] on span "Gestor de Pedidos" at bounding box center [66, 122] width 78 height 13
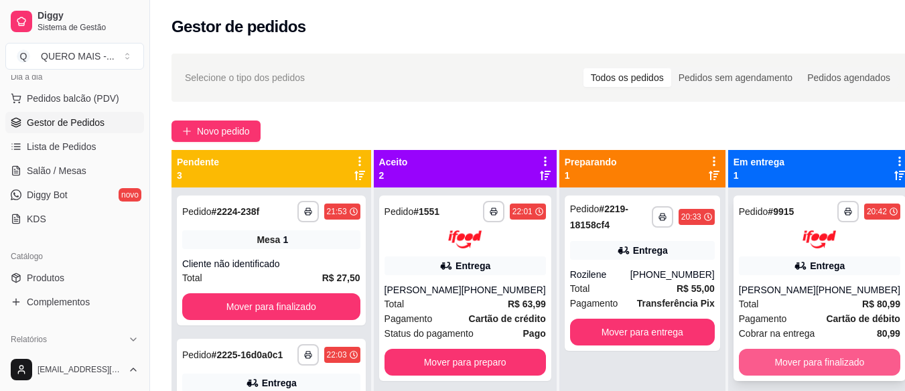
click at [776, 372] on button "Mover para finalizado" at bounding box center [819, 362] width 161 height 27
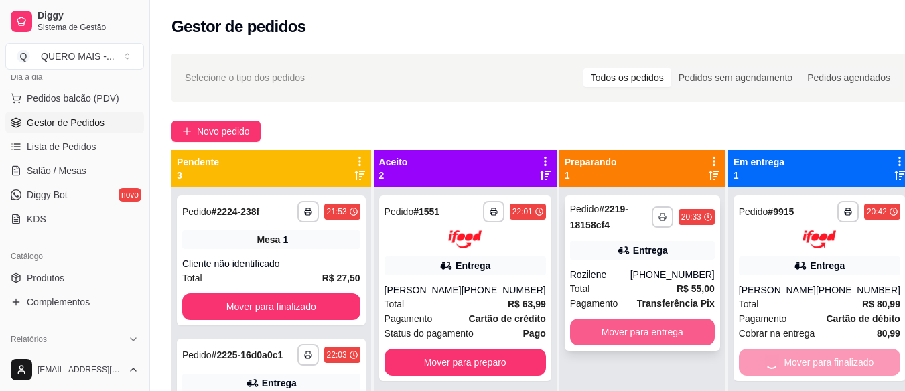
click at [667, 334] on button "Mover para entrega" at bounding box center [642, 332] width 145 height 27
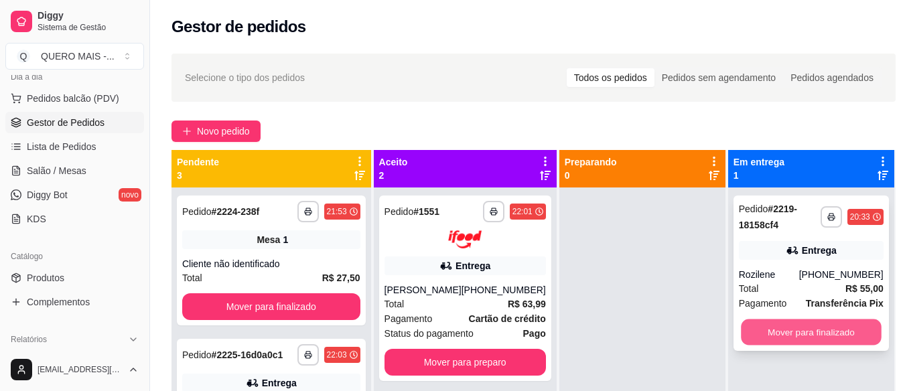
click at [761, 336] on button "Mover para finalizado" at bounding box center [811, 333] width 141 height 26
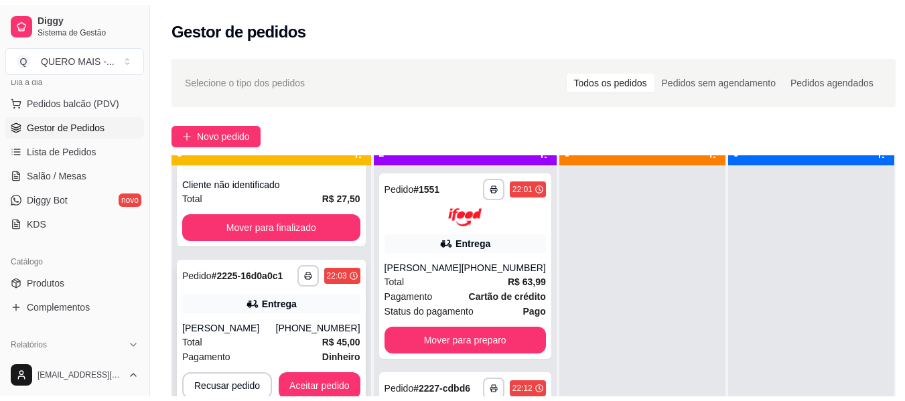
scroll to position [38, 0]
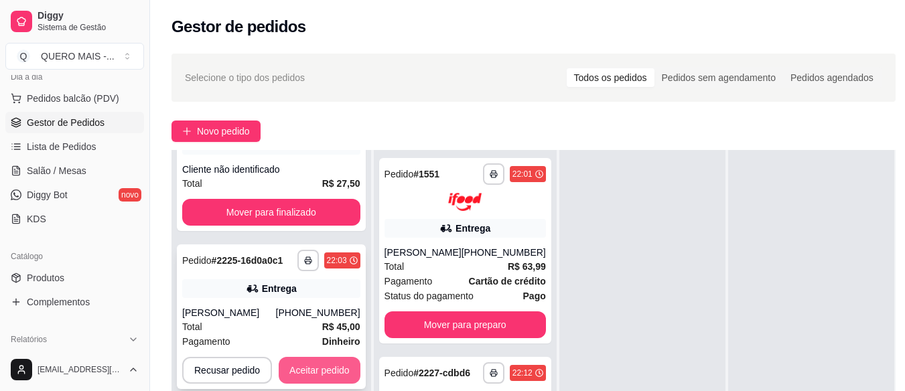
click at [310, 372] on button "Aceitar pedido" at bounding box center [320, 370] width 82 height 27
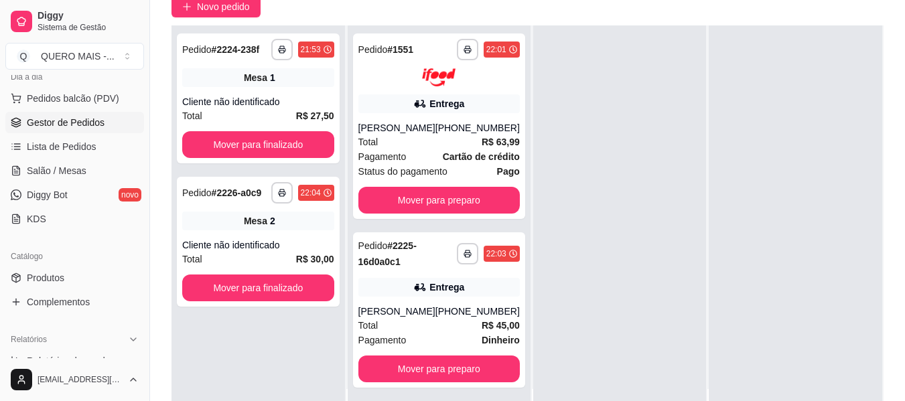
scroll to position [204, 0]
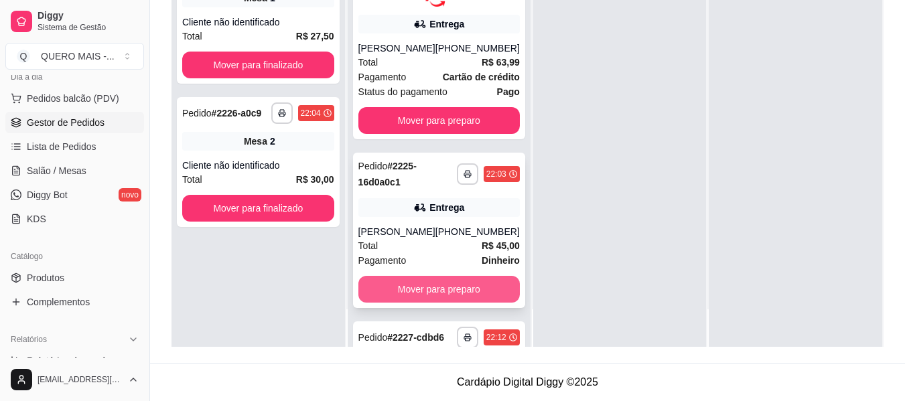
click at [439, 281] on button "Mover para preparo" at bounding box center [438, 289] width 161 height 27
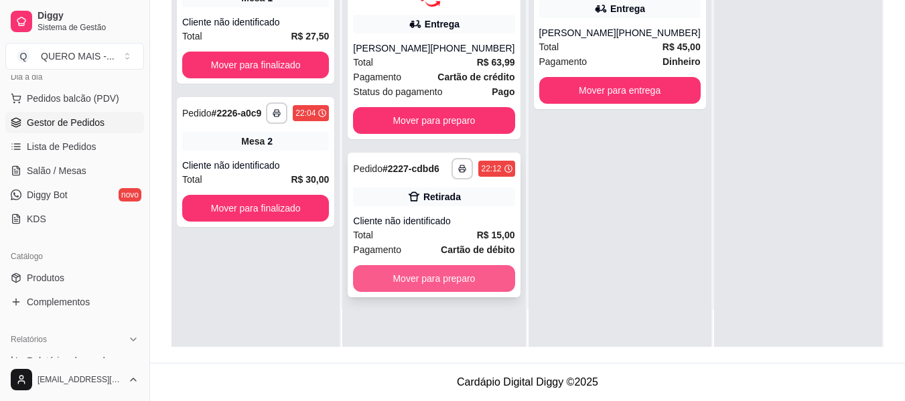
click at [434, 279] on button "Mover para preparo" at bounding box center [433, 278] width 161 height 27
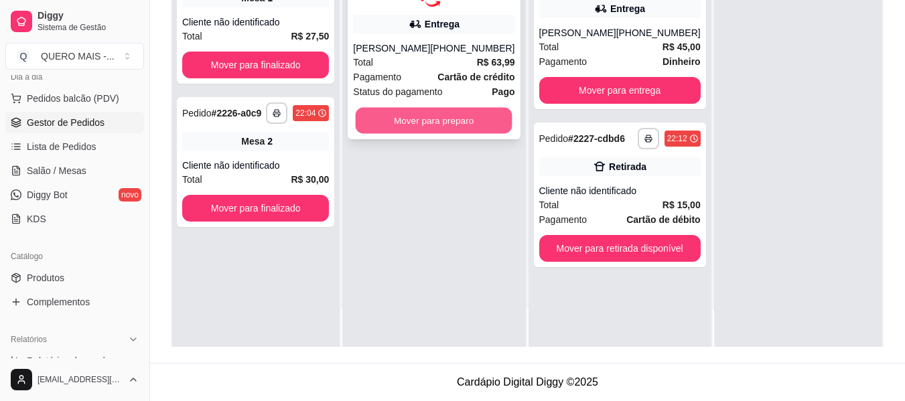
click at [415, 127] on button "Mover para preparo" at bounding box center [434, 120] width 157 height 26
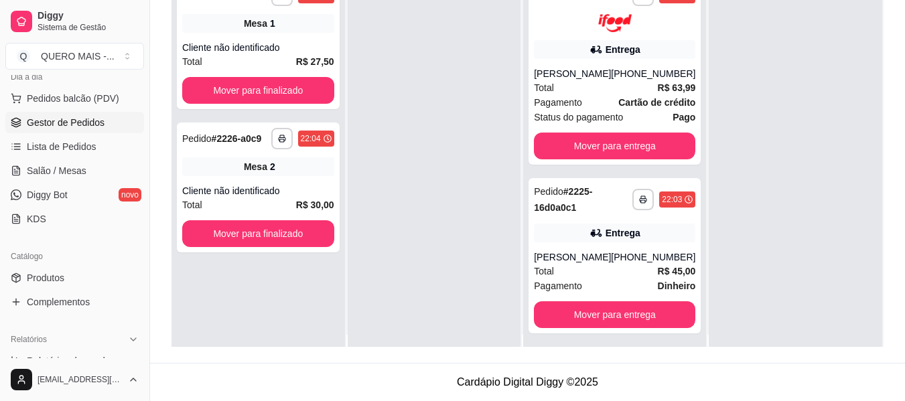
scroll to position [0, 0]
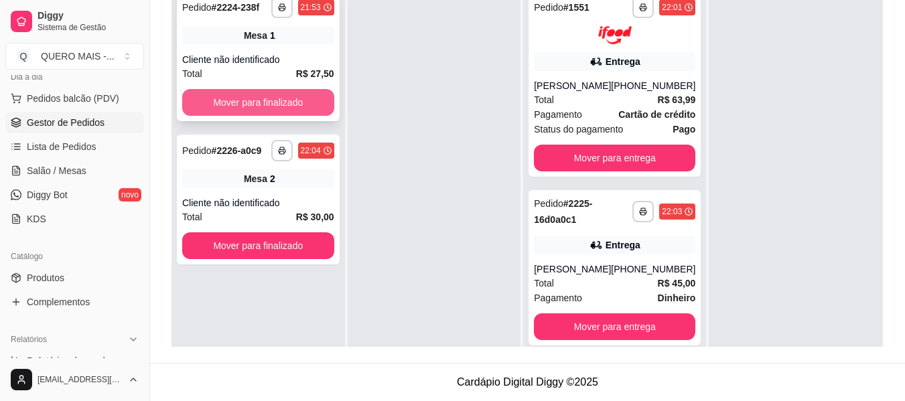
click at [290, 109] on button "Mover para finalizado" at bounding box center [258, 102] width 152 height 27
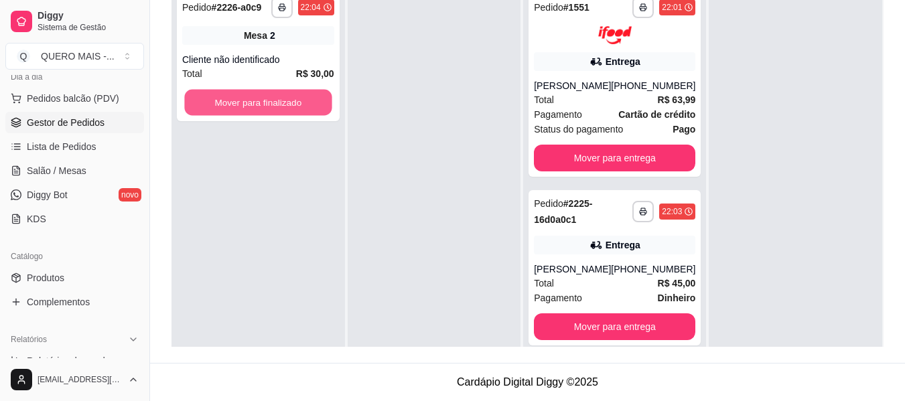
click at [290, 108] on button "Mover para finalizado" at bounding box center [257, 103] width 147 height 26
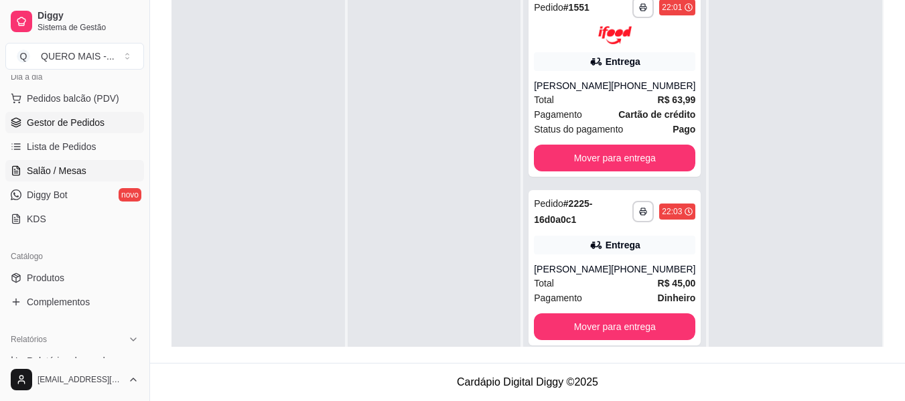
click at [79, 174] on span "Salão / Mesas" at bounding box center [57, 170] width 60 height 13
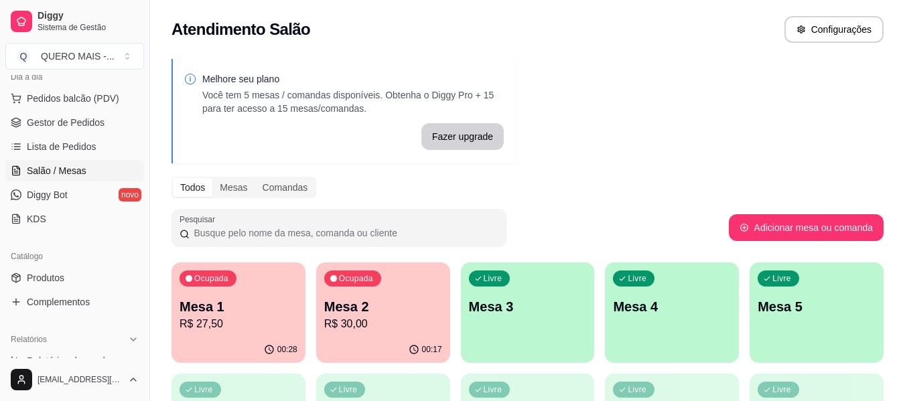
click at [505, 345] on div "Livre Mesa 3" at bounding box center [528, 305] width 134 height 84
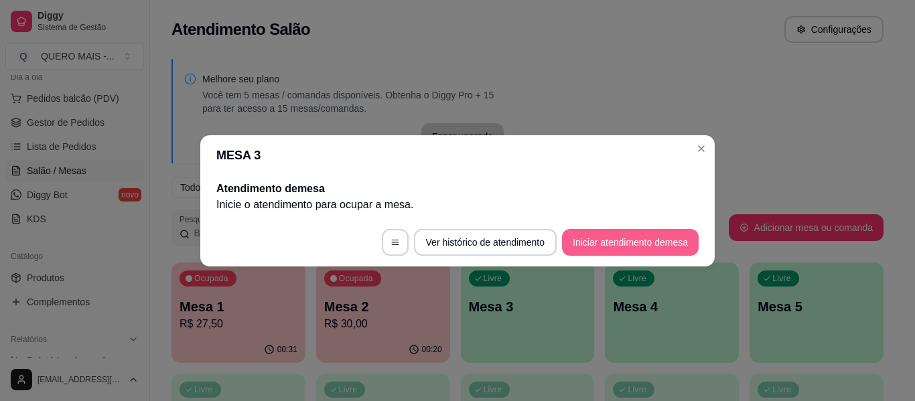
click at [598, 242] on button "Iniciar atendimento de mesa" at bounding box center [630, 242] width 137 height 27
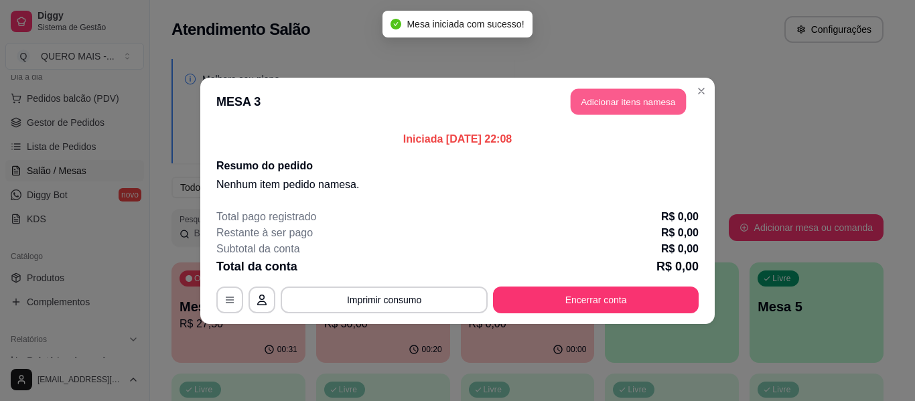
click at [615, 105] on button "Adicionar itens na mesa" at bounding box center [628, 101] width 115 height 26
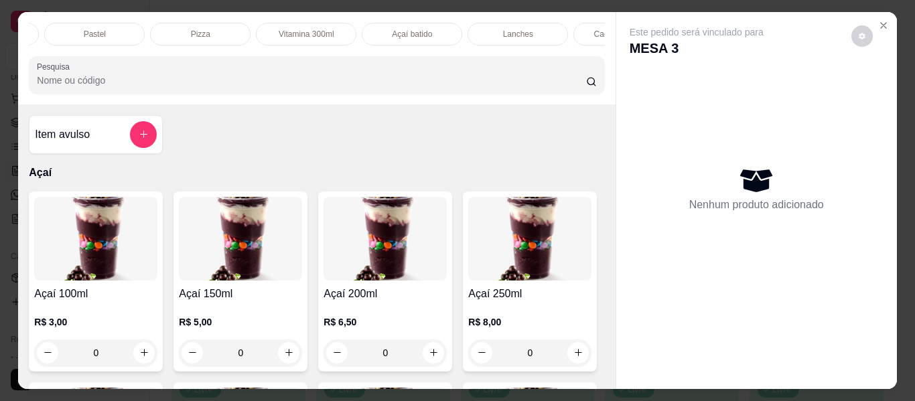
scroll to position [0, 255]
drag, startPoint x: 418, startPoint y: 23, endPoint x: 381, endPoint y: 66, distance: 56.5
click at [419, 23] on div "Lanches" at bounding box center [459, 34] width 100 height 23
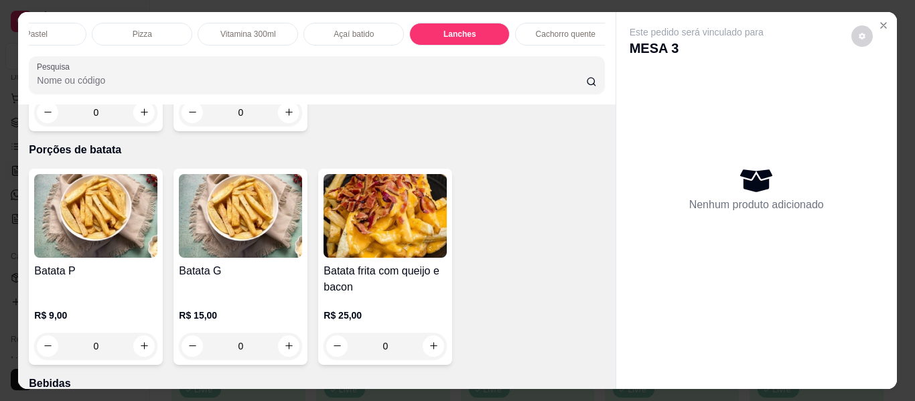
scroll to position [36, 0]
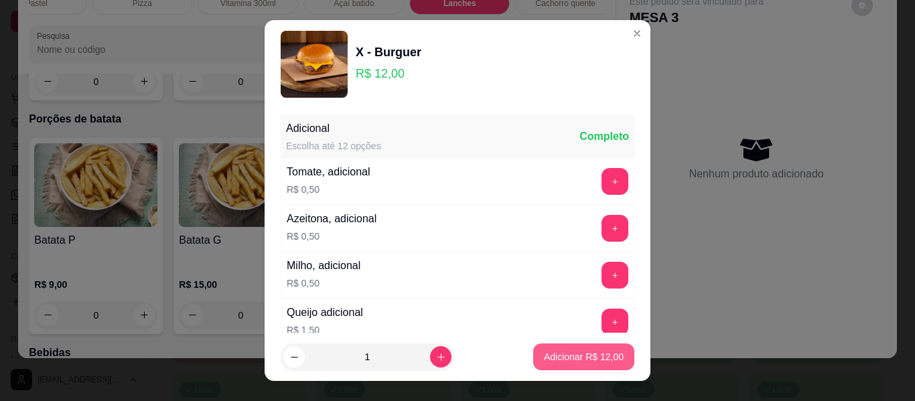
click at [579, 362] on p "Adicionar R$ 12,00" at bounding box center [584, 356] width 80 height 13
type input "1"
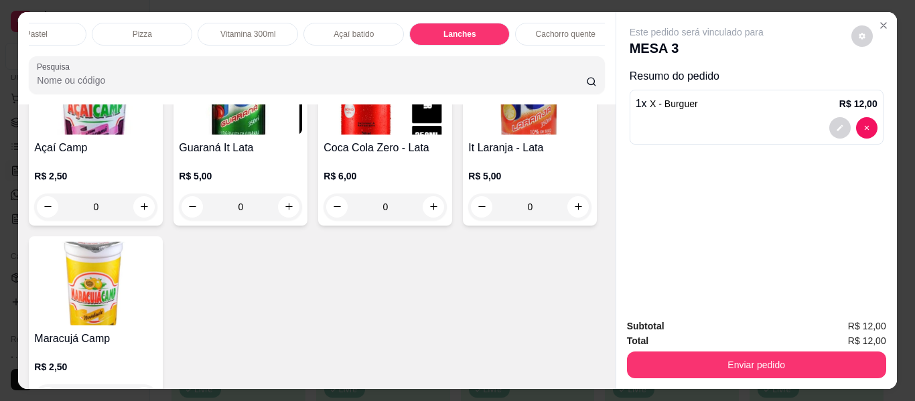
scroll to position [2972, 0]
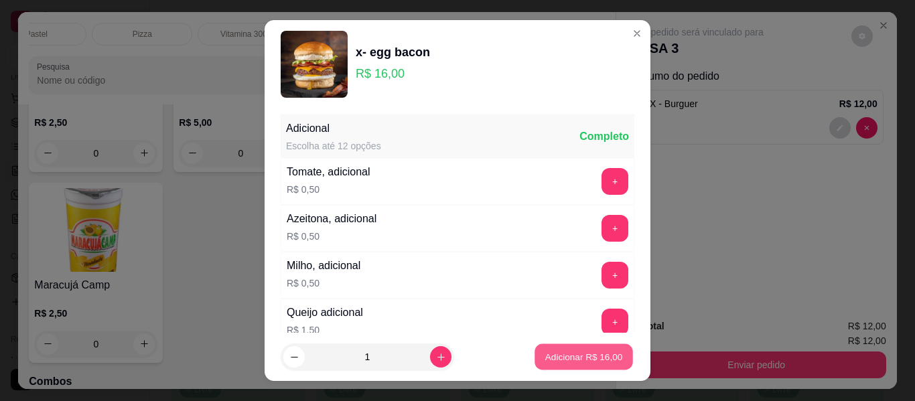
click at [583, 366] on button "Adicionar R$ 16,00" at bounding box center [584, 357] width 98 height 26
type input "1"
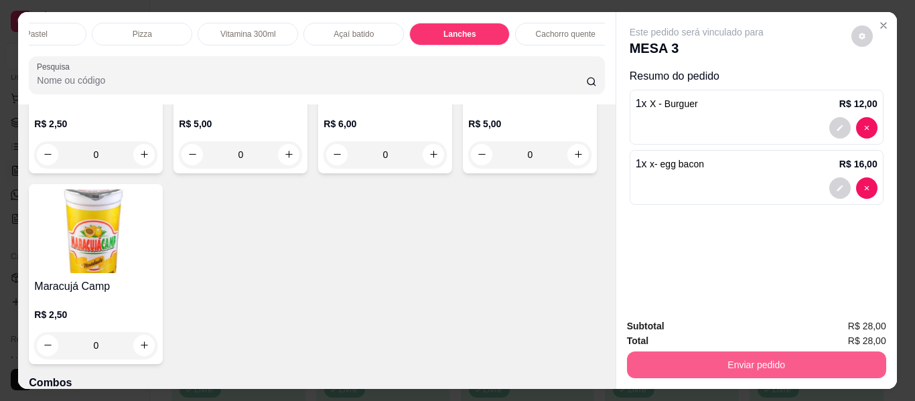
click at [706, 353] on button "Enviar pedido" at bounding box center [756, 365] width 259 height 27
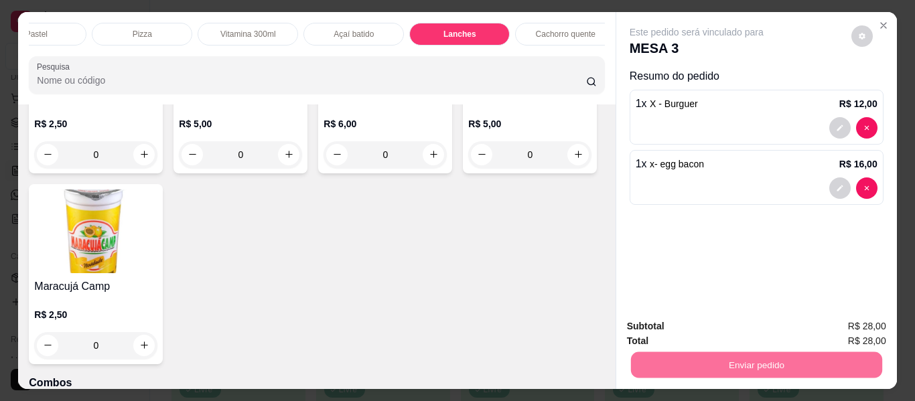
click at [703, 331] on button "Não registrar e enviar pedido" at bounding box center [711, 327] width 139 height 25
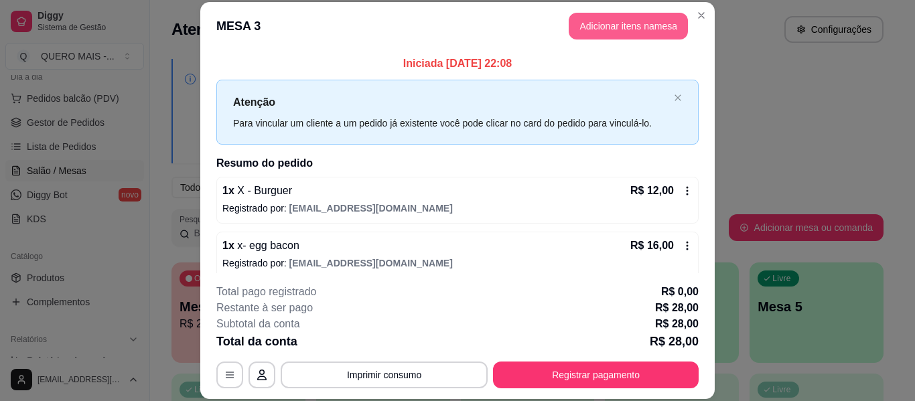
click at [600, 23] on button "Adicionar itens na mesa" at bounding box center [628, 26] width 119 height 27
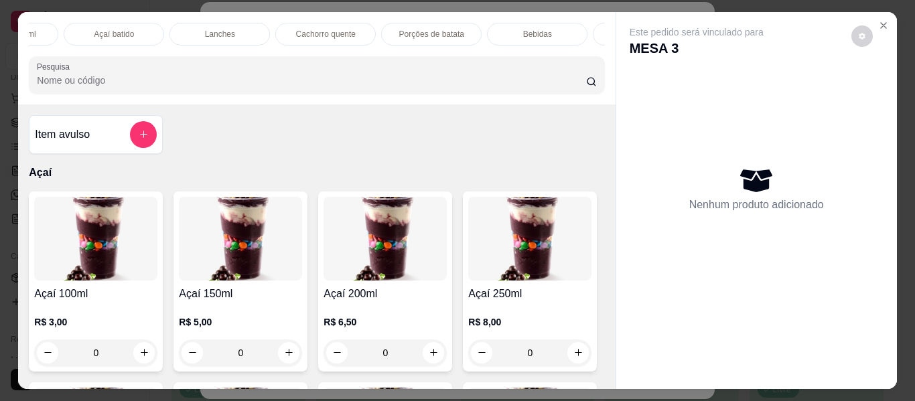
scroll to position [0, 496]
click at [504, 28] on div "Bebidas" at bounding box center [535, 34] width 100 height 23
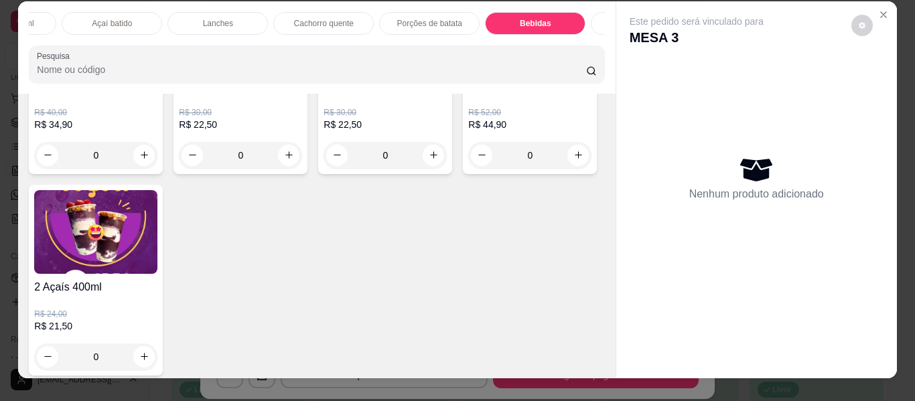
scroll to position [0, 0]
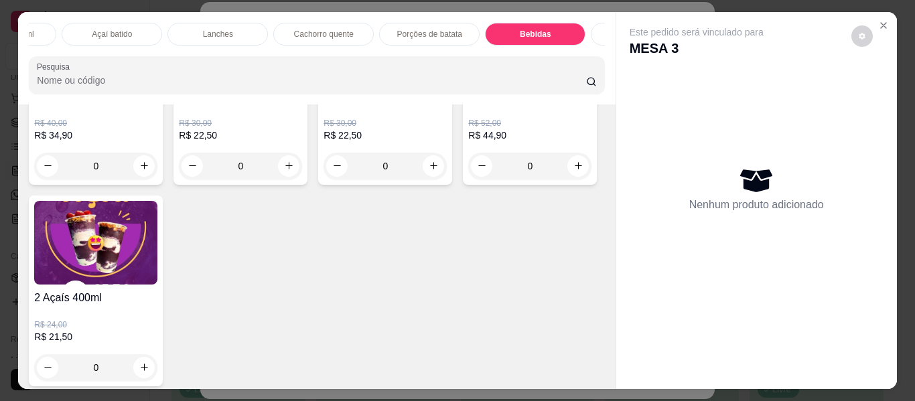
click at [429, 29] on p "Porções de batata" at bounding box center [429, 34] width 65 height 11
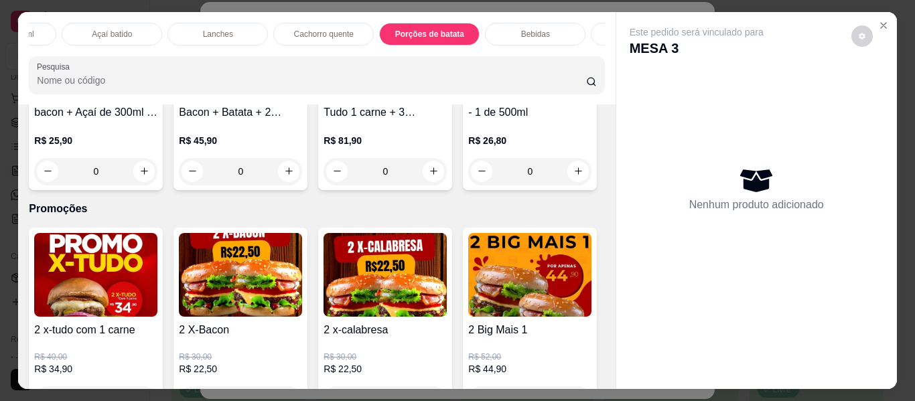
scroll to position [36, 0]
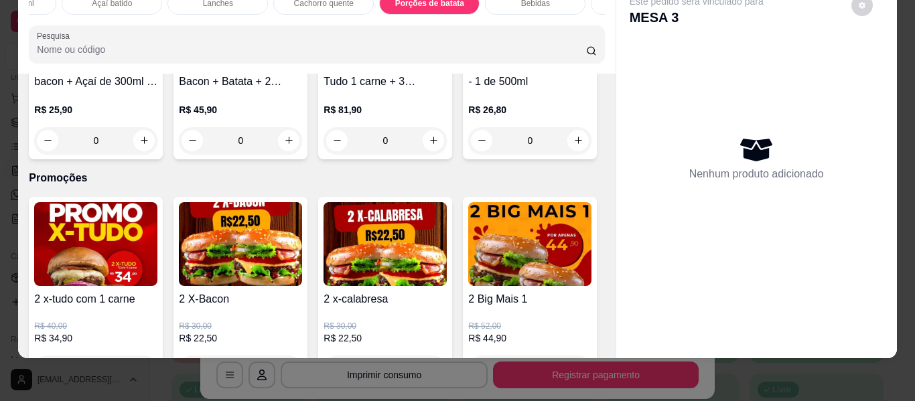
type input "1"
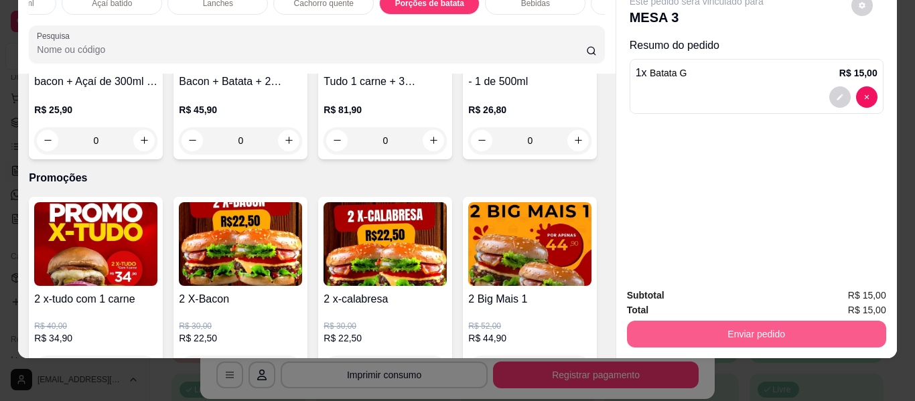
click at [699, 321] on button "Enviar pedido" at bounding box center [756, 334] width 259 height 27
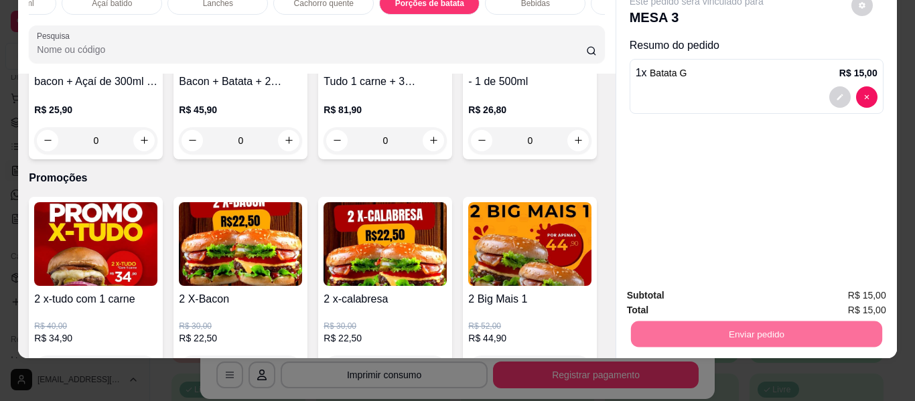
click at [689, 292] on button "Não registrar e enviar pedido" at bounding box center [711, 291] width 135 height 25
